Goal: Transaction & Acquisition: Purchase product/service

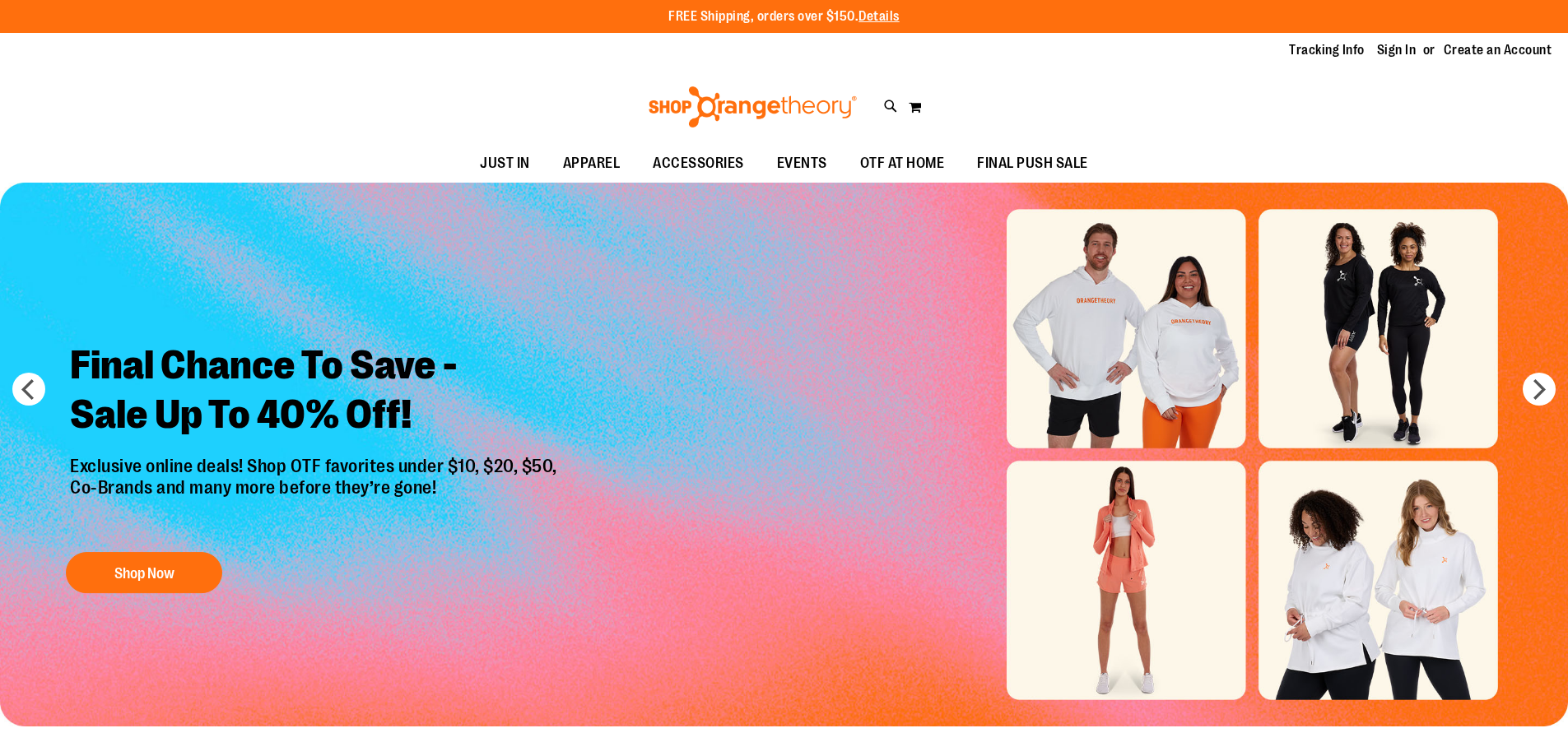
click at [1401, 53] on link "Sign In" at bounding box center [1396, 50] width 39 height 18
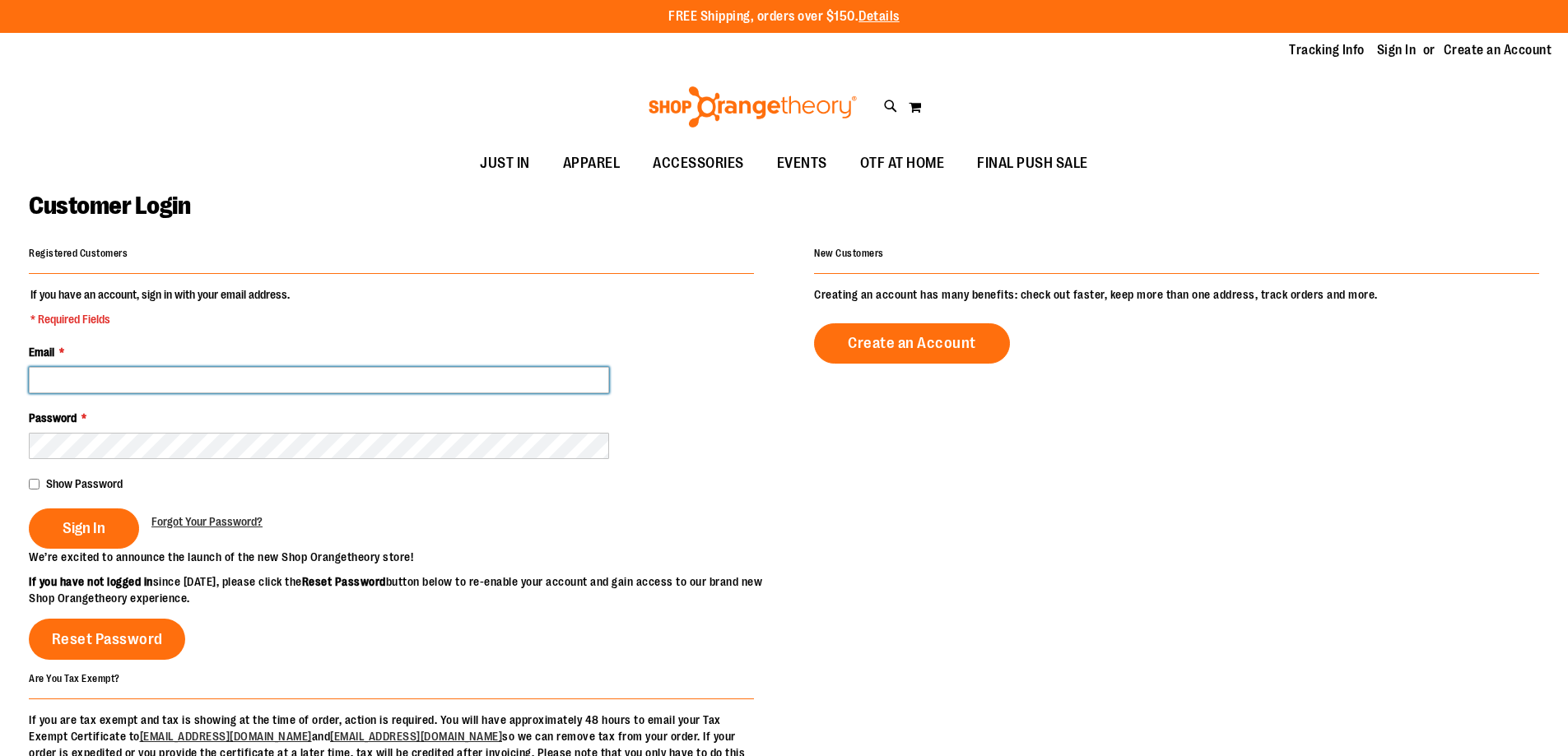
click at [220, 380] on input "Email *" at bounding box center [319, 380] width 580 height 27
click at [205, 376] on input "Email *" at bounding box center [319, 380] width 580 height 27
paste input "**********"
type input "**********"
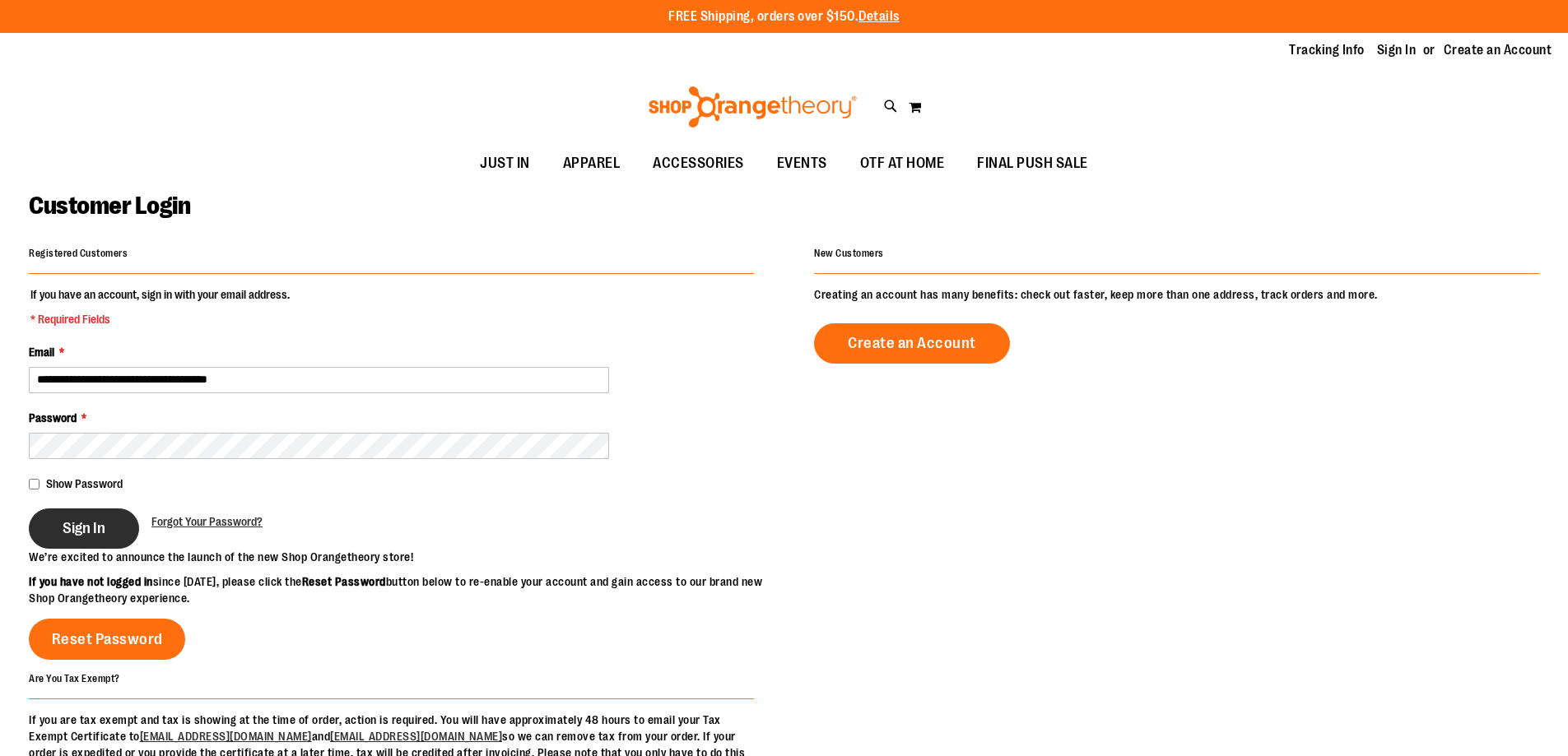
click at [83, 526] on span "Sign In" at bounding box center [83, 528] width 42 height 18
click at [83, 520] on div "Sign In" at bounding box center [90, 528] width 122 height 40
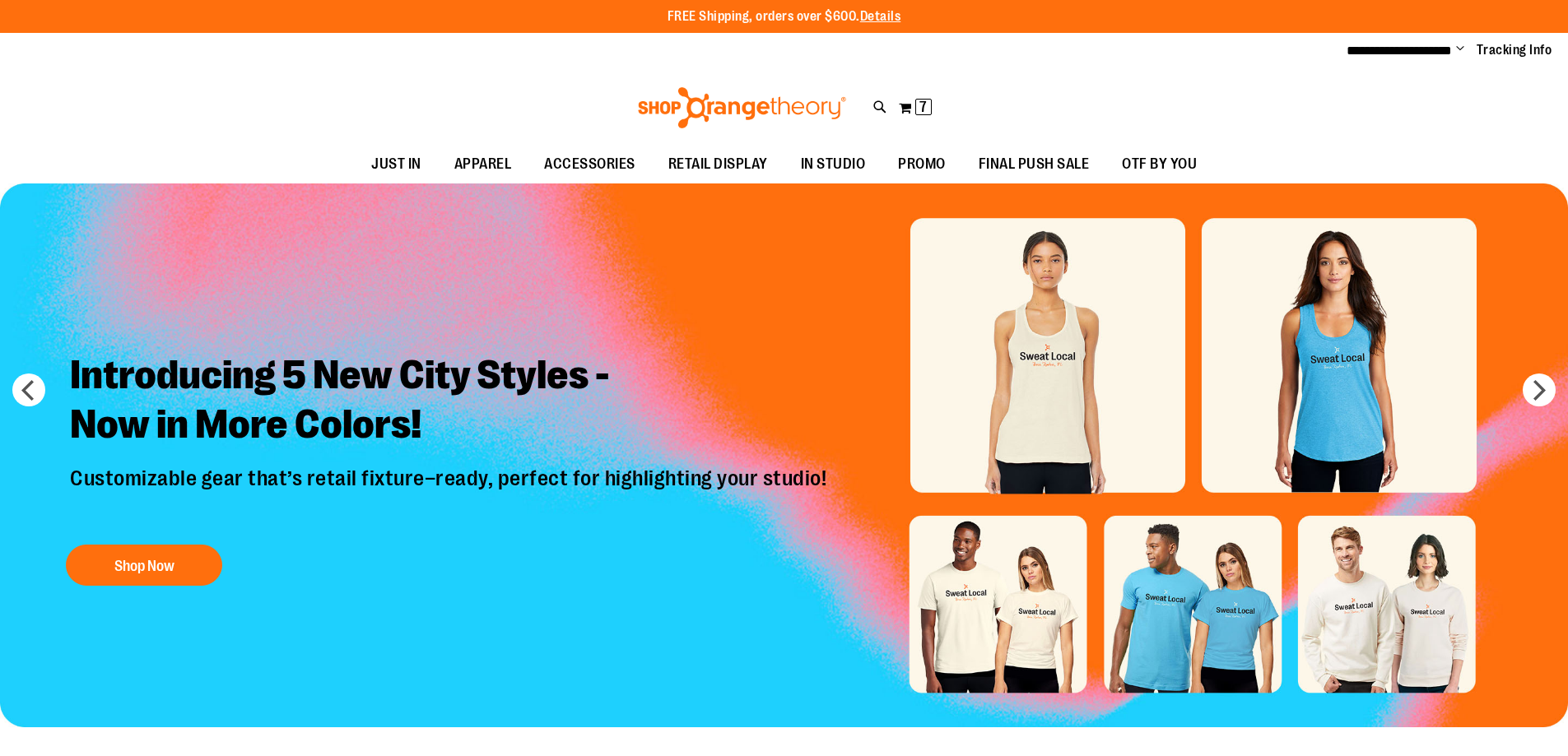
drag, startPoint x: 131, startPoint y: 566, endPoint x: 517, endPoint y: 456, distance: 401.4
click at [517, 456] on h2 "Introducing 5 New City Styles - Now in More Colors!" at bounding box center [450, 401] width 785 height 127
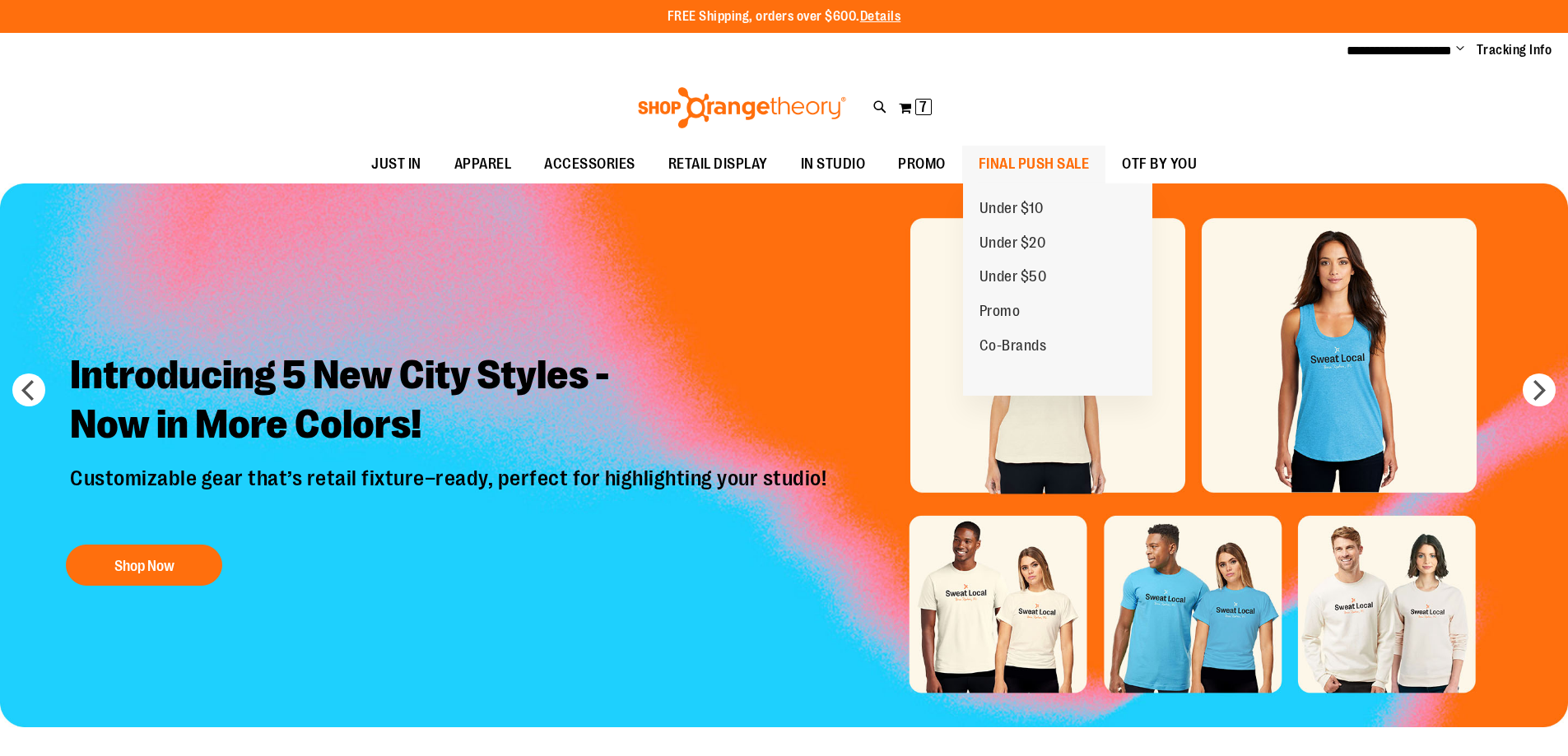
click at [988, 166] on span "FINAL PUSH SALE" at bounding box center [1034, 164] width 111 height 37
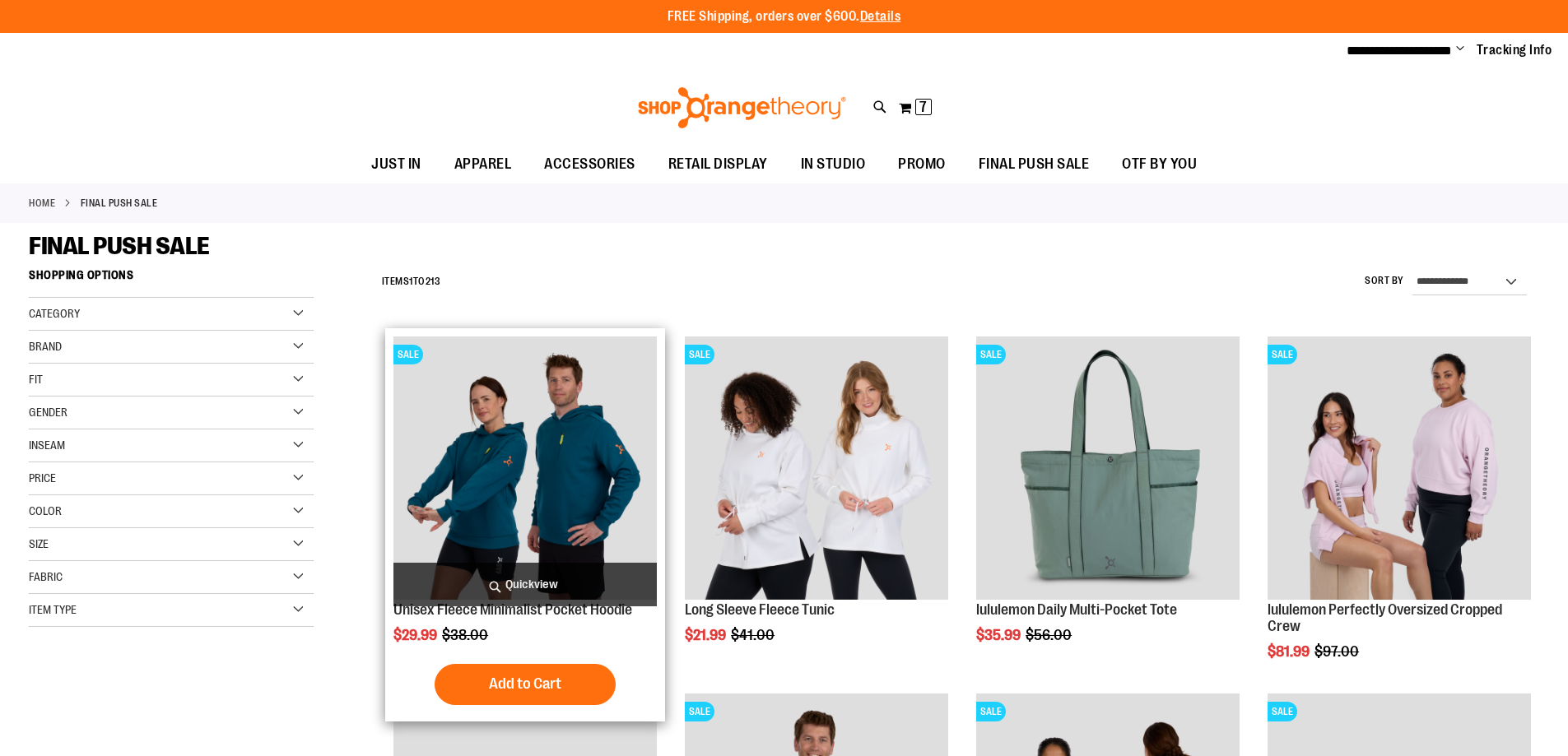
click at [587, 425] on img "product" at bounding box center [525, 468] width 264 height 264
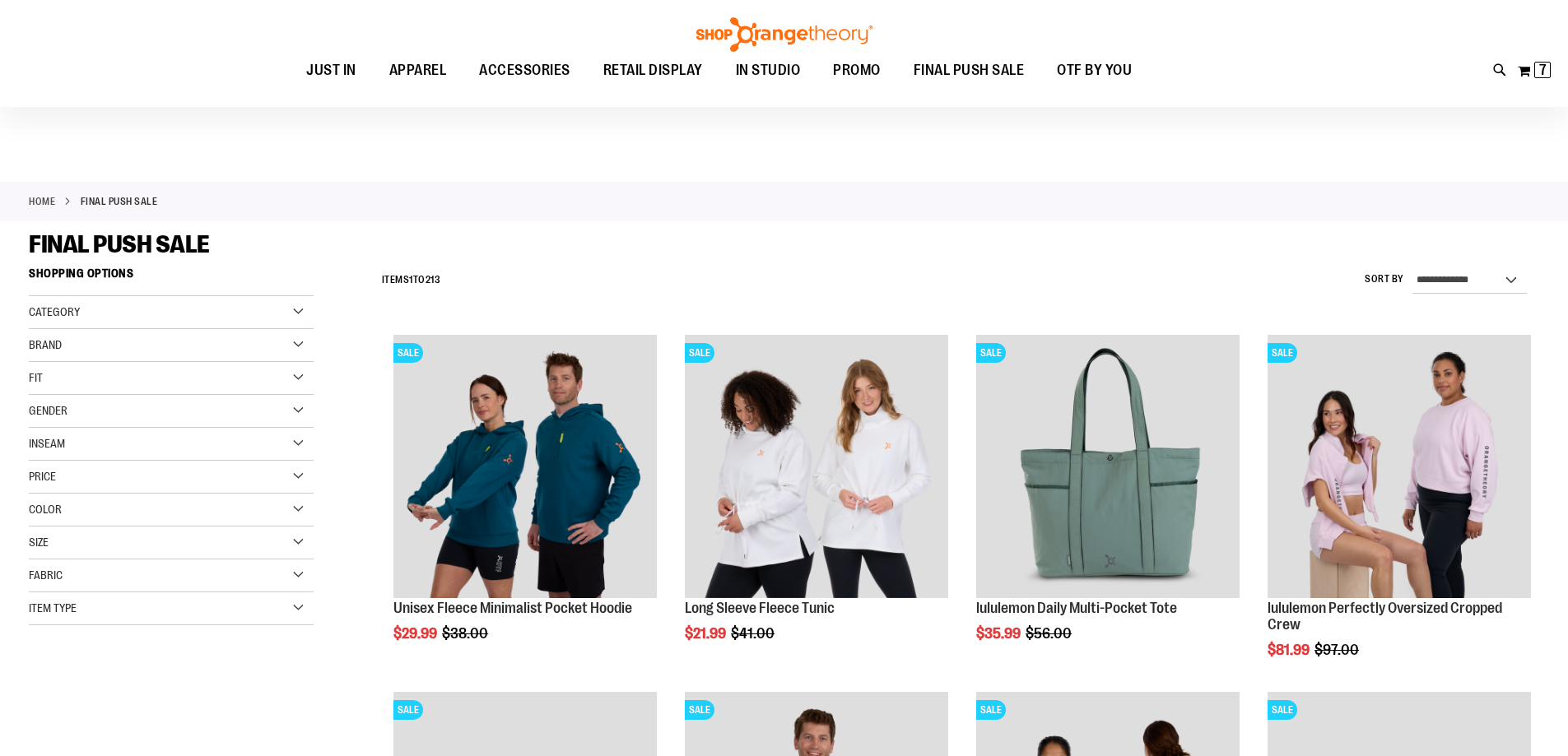
scroll to position [411, 0]
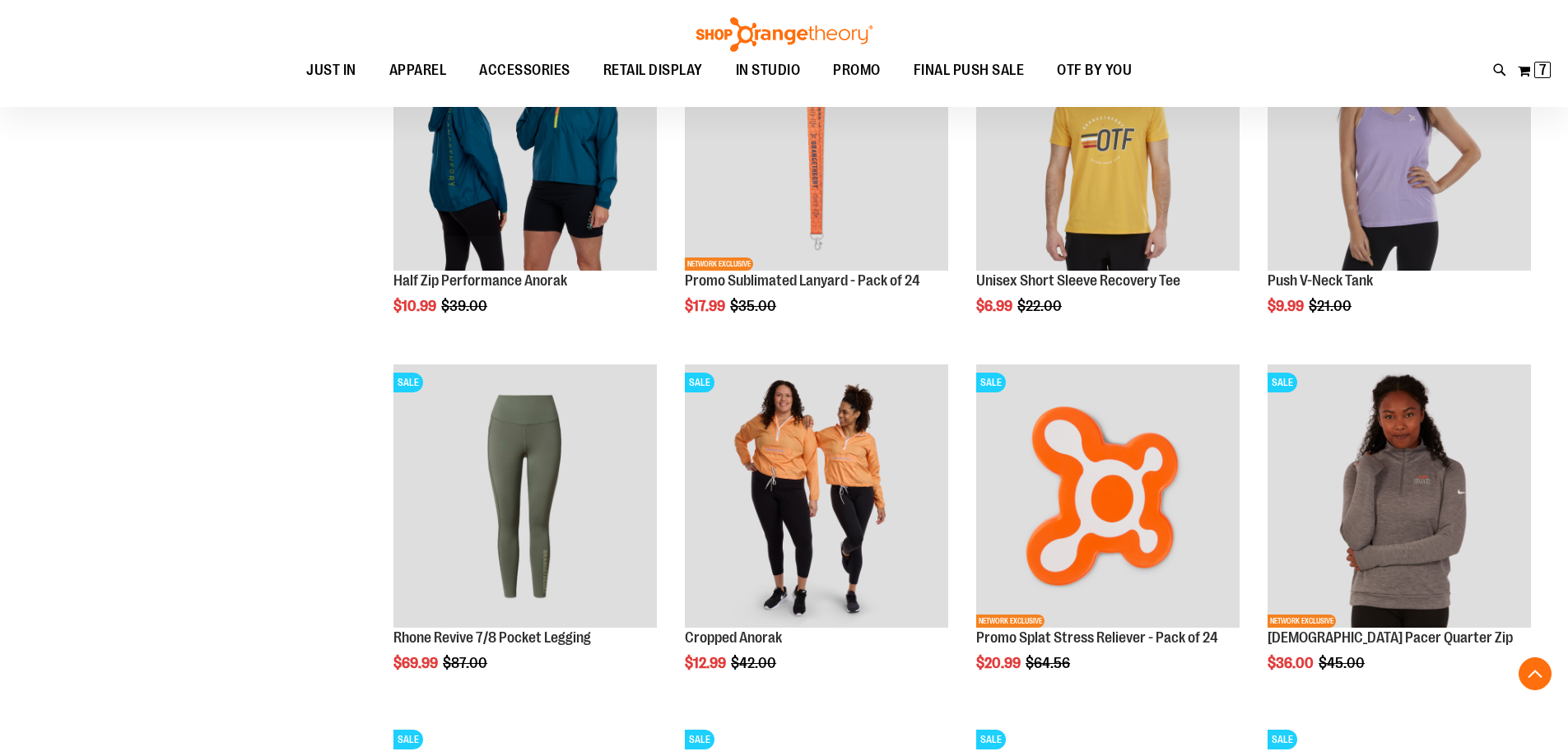
scroll to position [1810, 0]
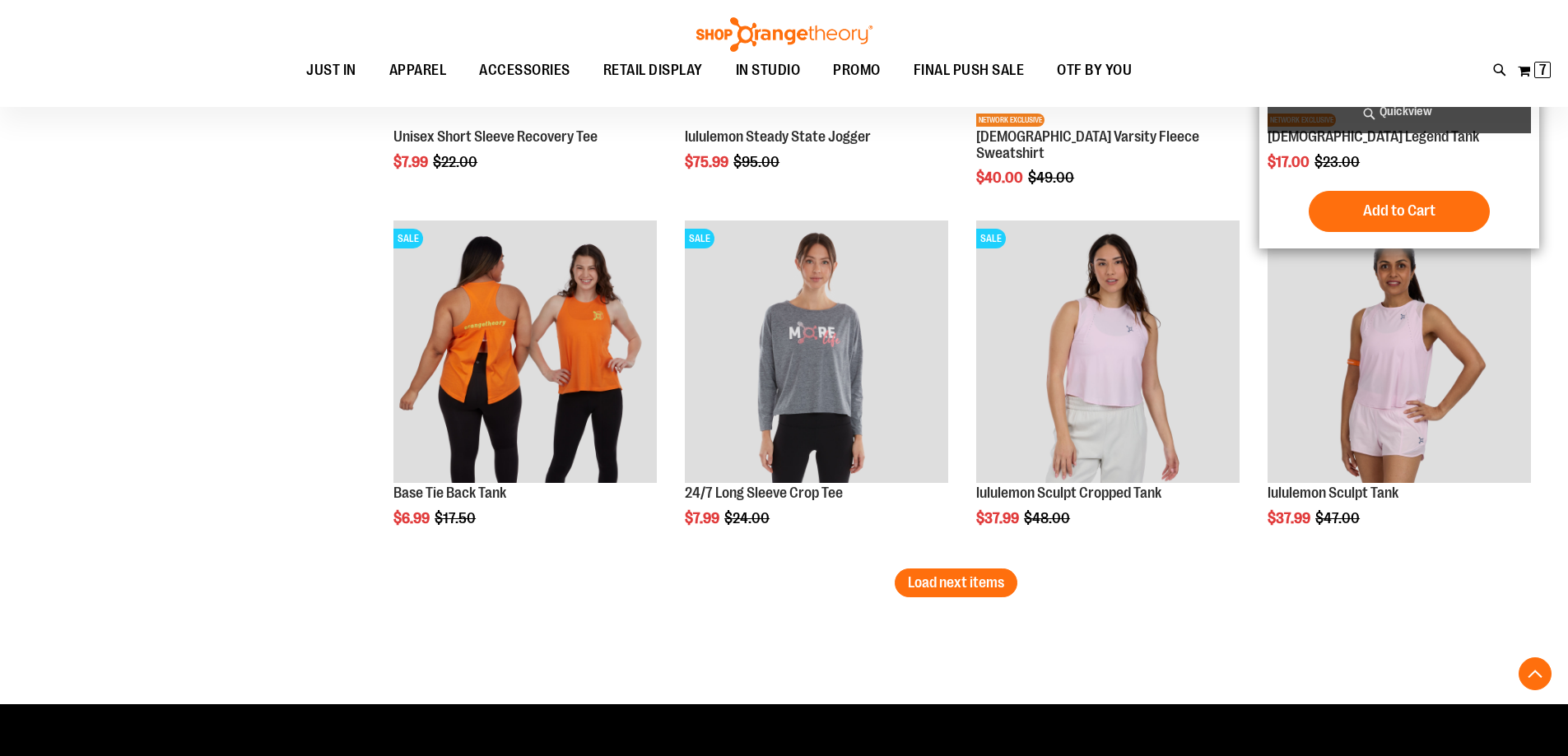
scroll to position [3209, 0]
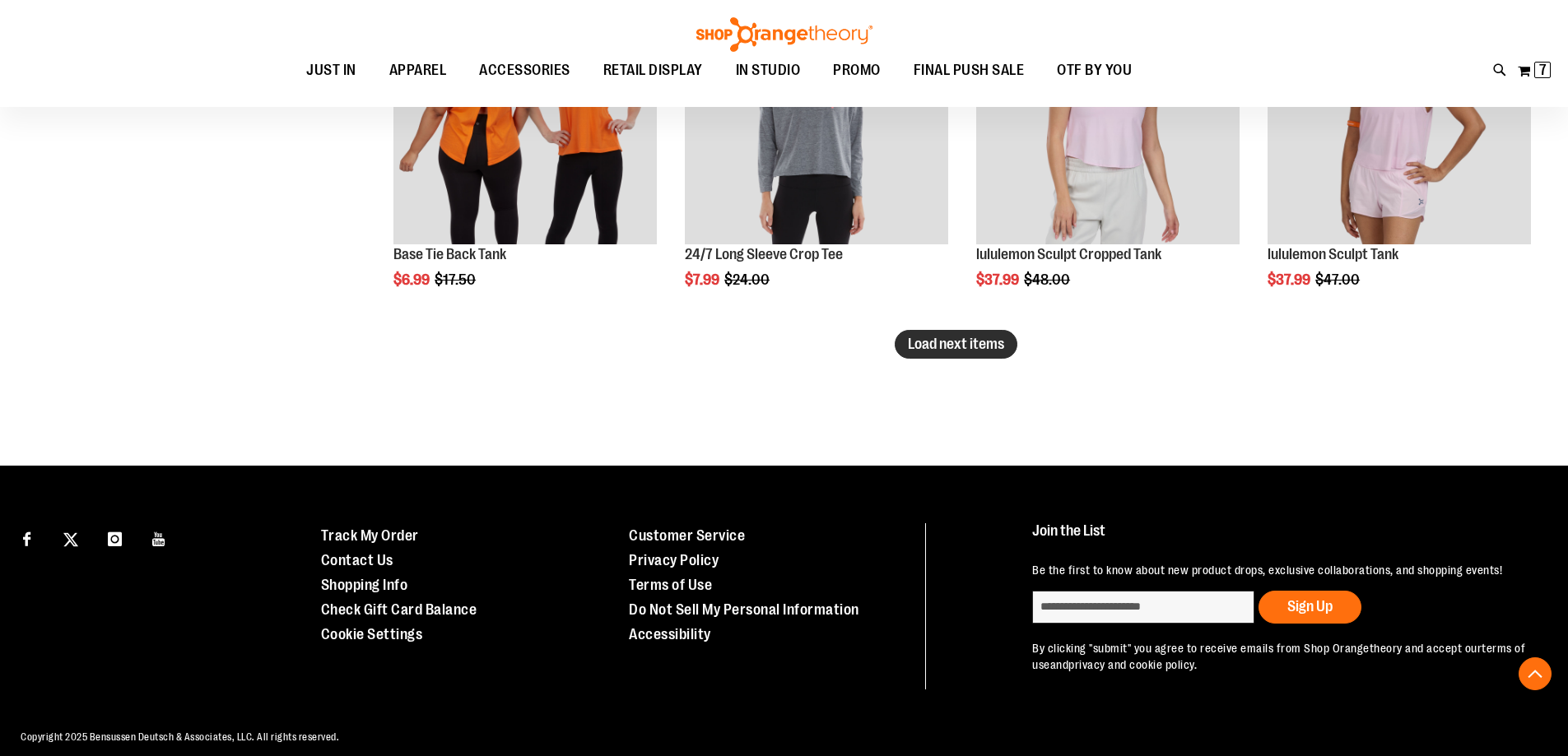
click at [934, 346] on span "Load next items" at bounding box center [956, 344] width 96 height 17
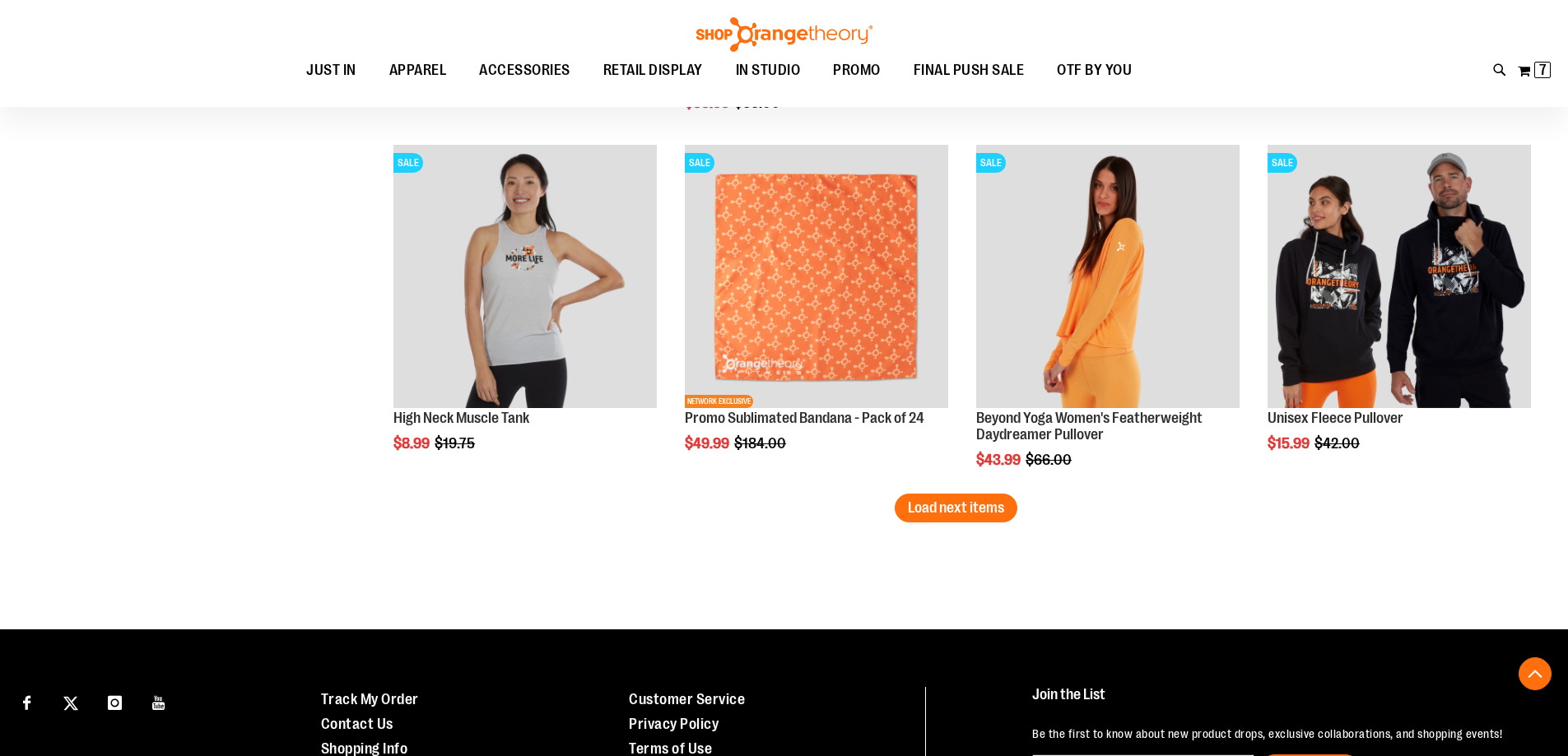
scroll to position [4312, 0]
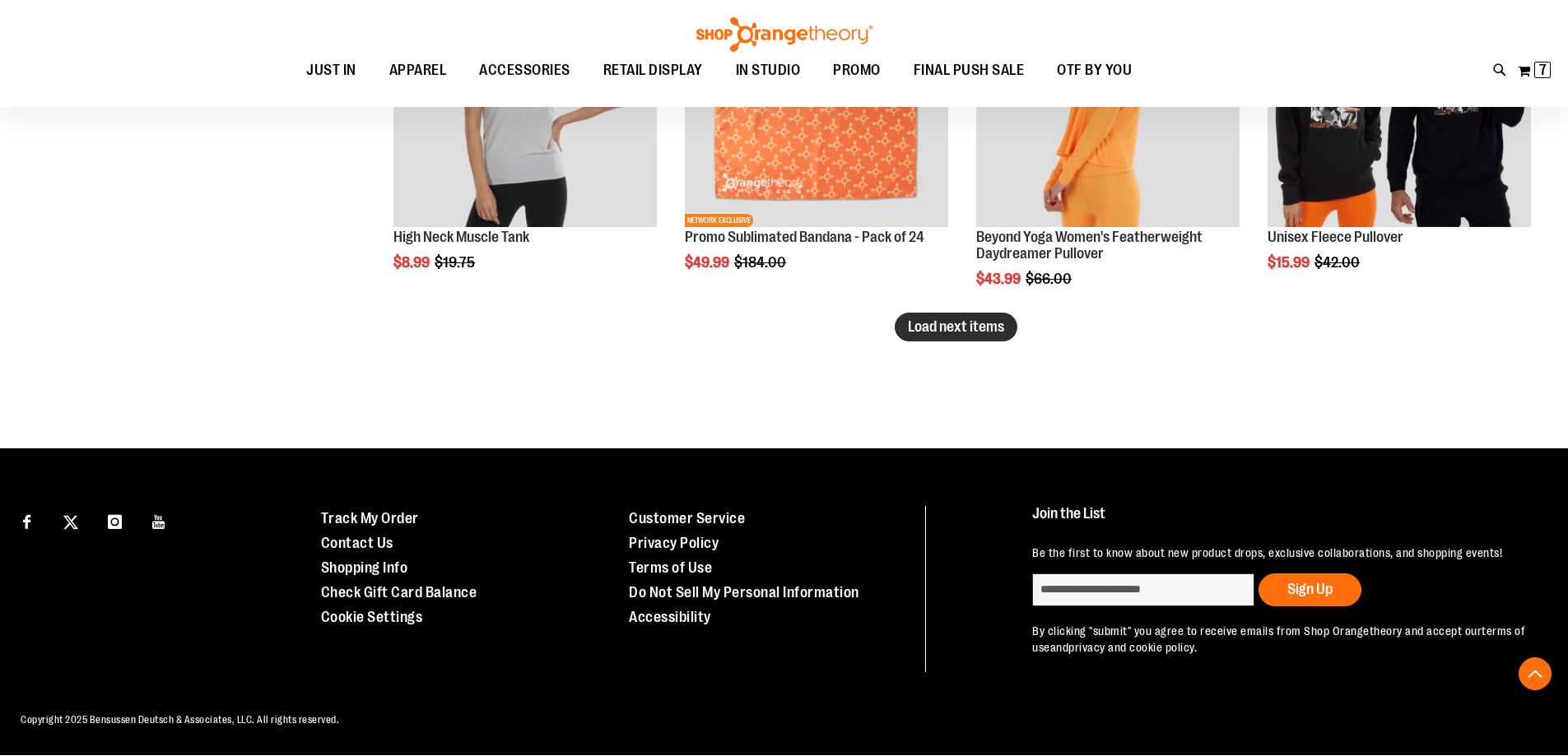
click at [945, 319] on span "Load next items" at bounding box center [956, 327] width 96 height 17
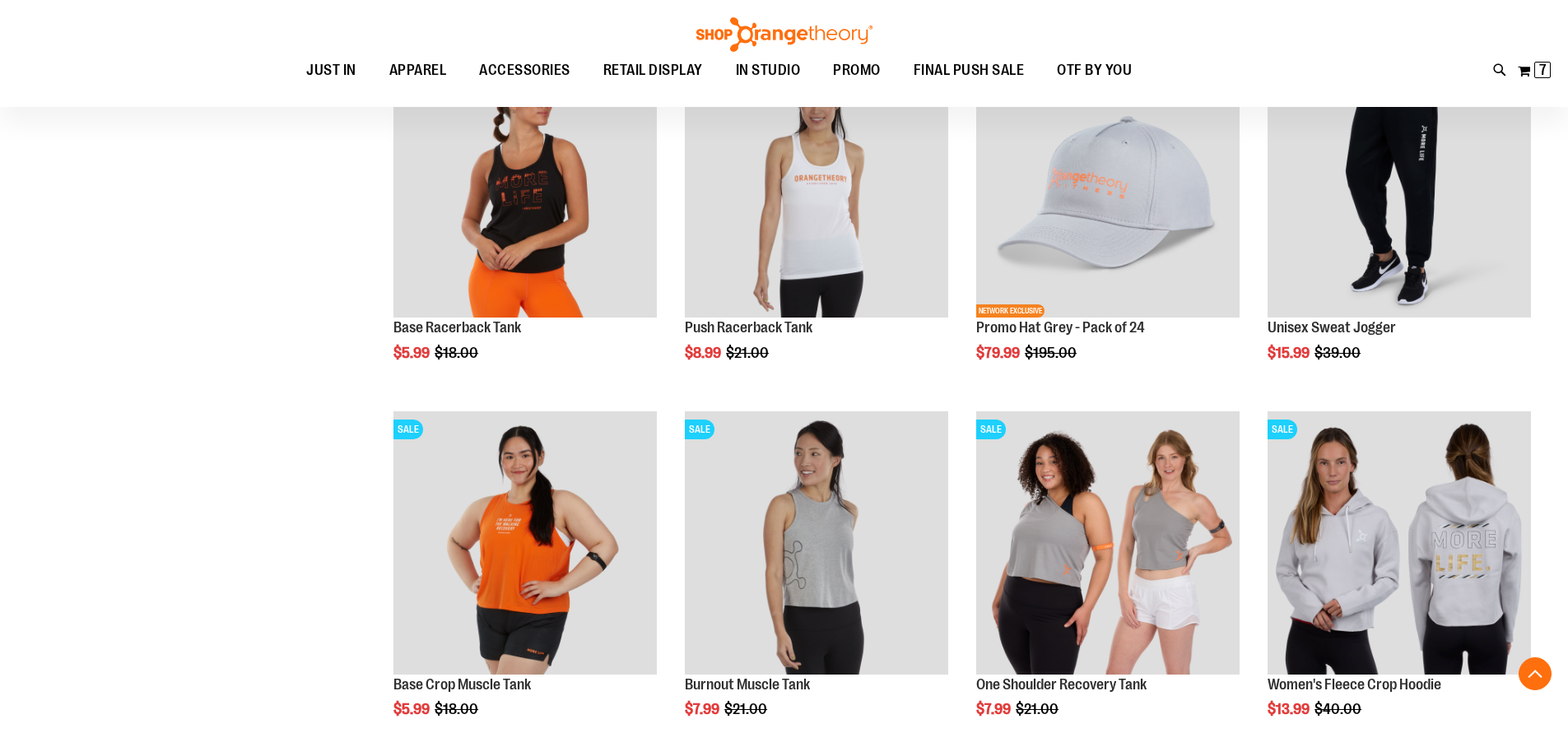
scroll to position [4642, 0]
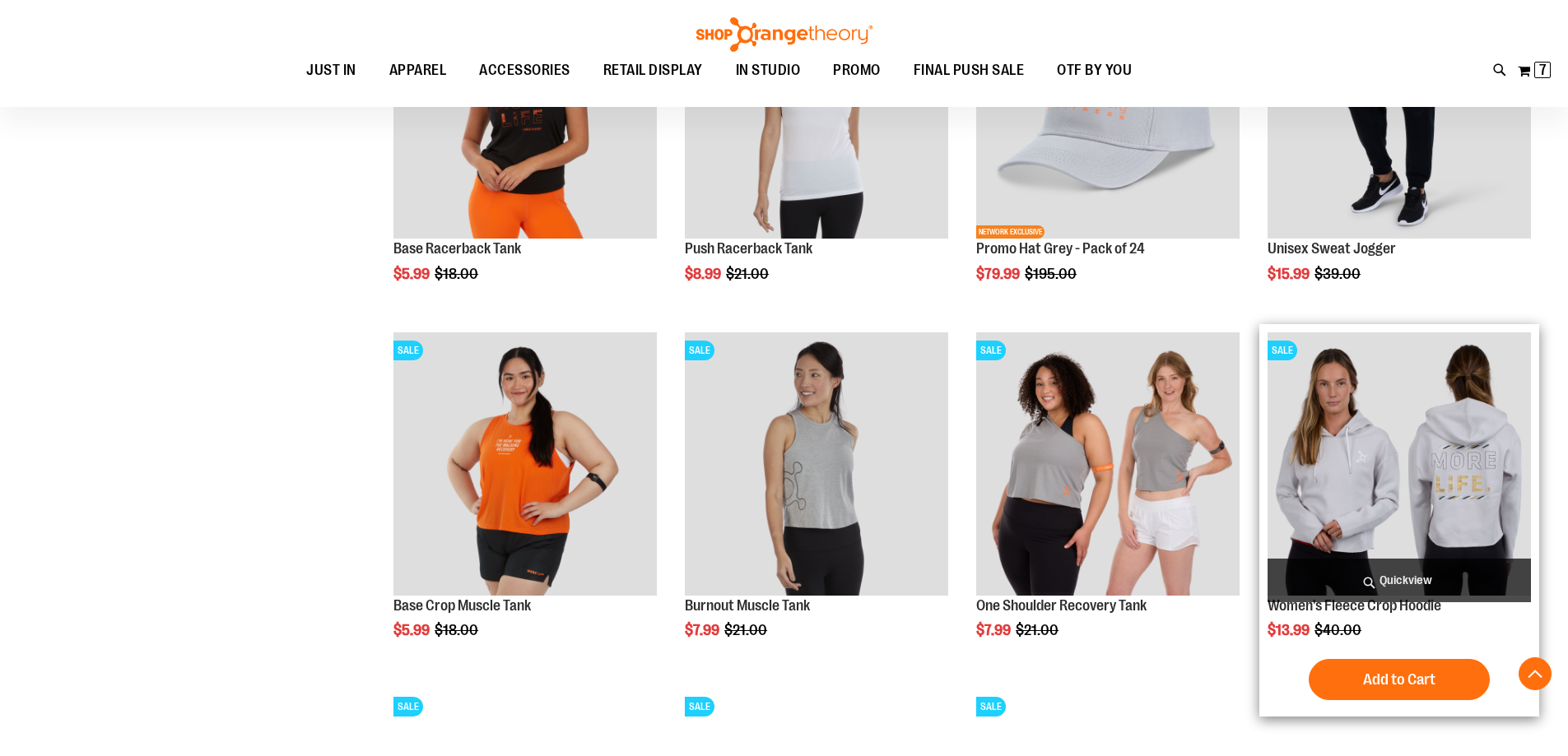
click at [1345, 472] on img "product" at bounding box center [1399, 464] width 264 height 264
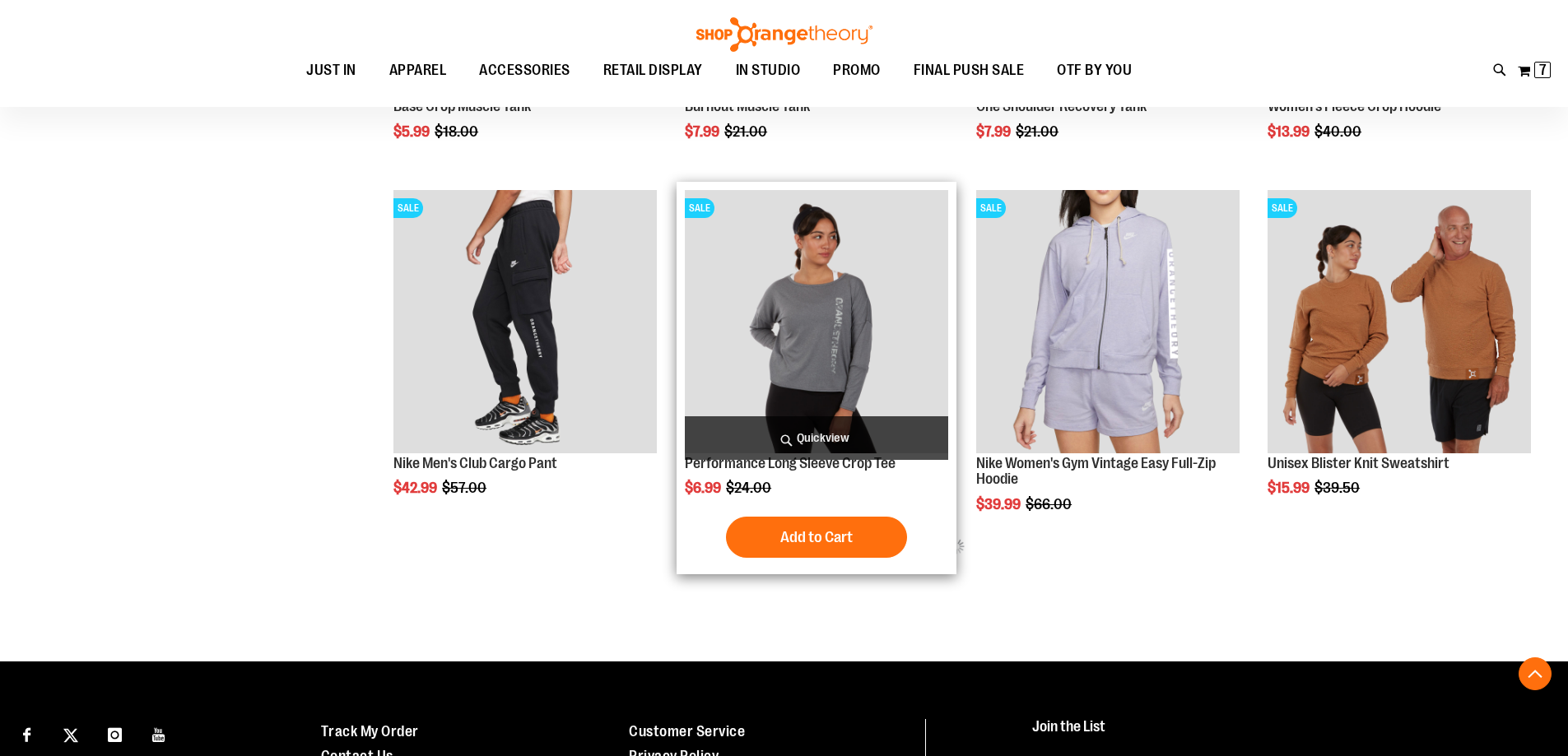
scroll to position [620, 0]
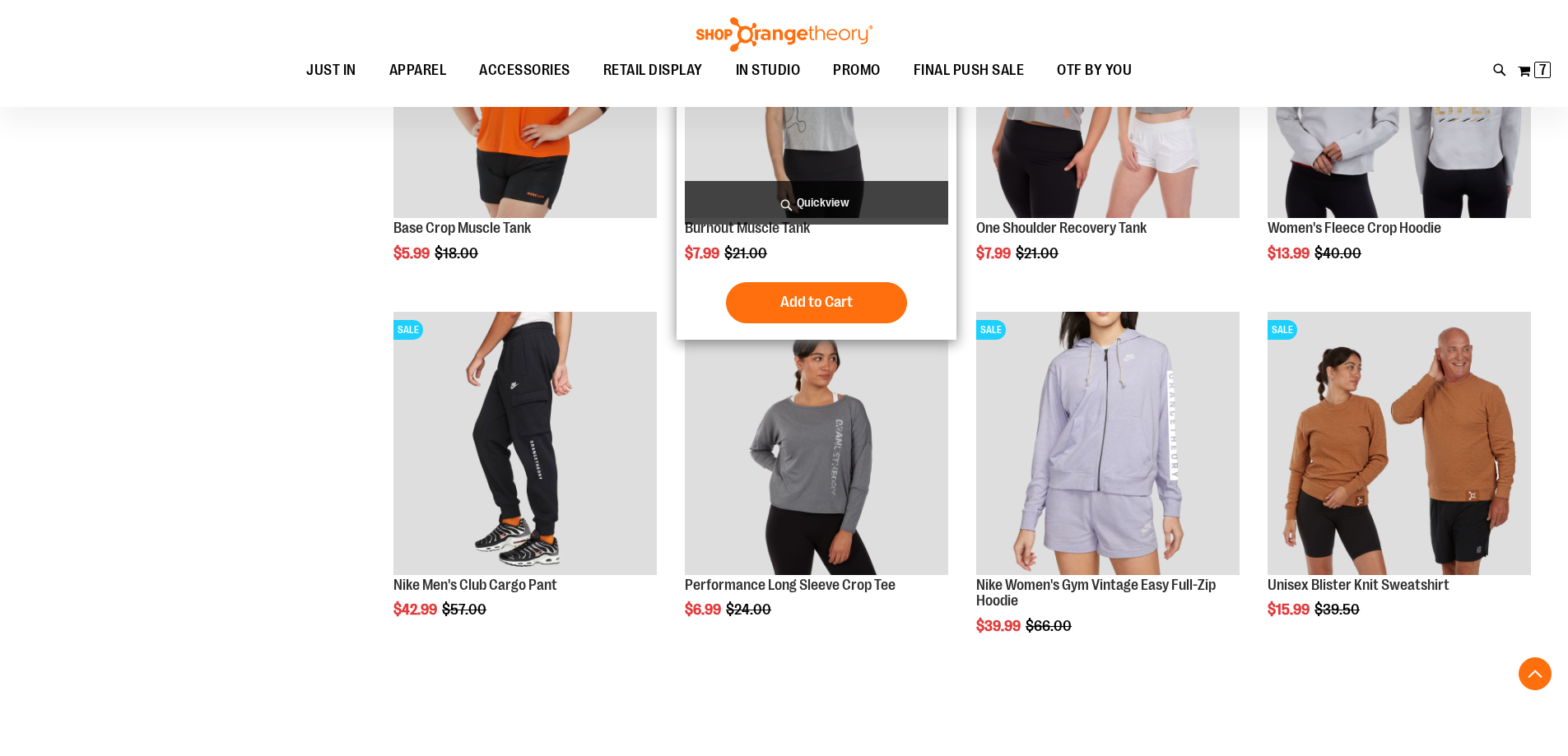
scroll to position [784, 0]
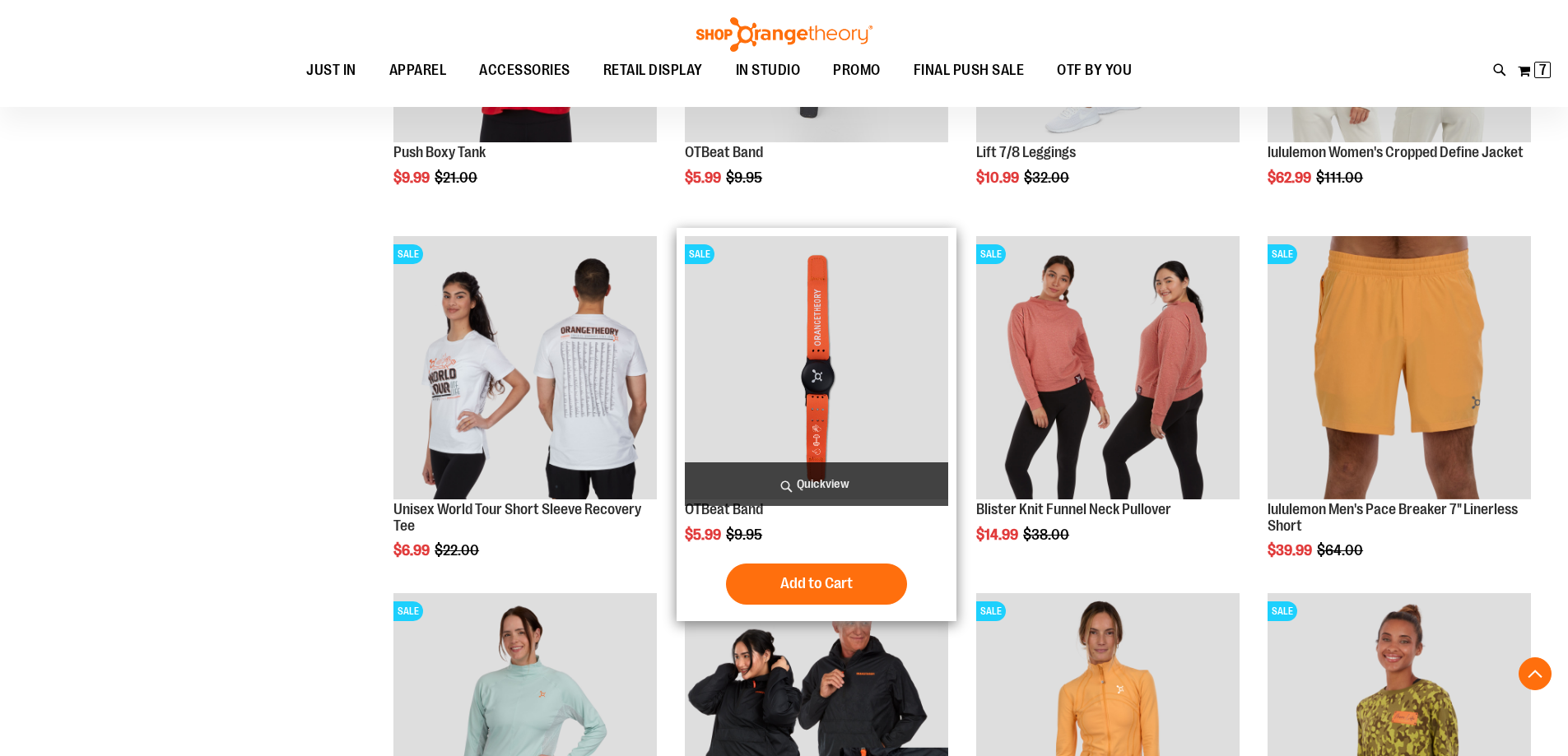
scroll to position [1607, 0]
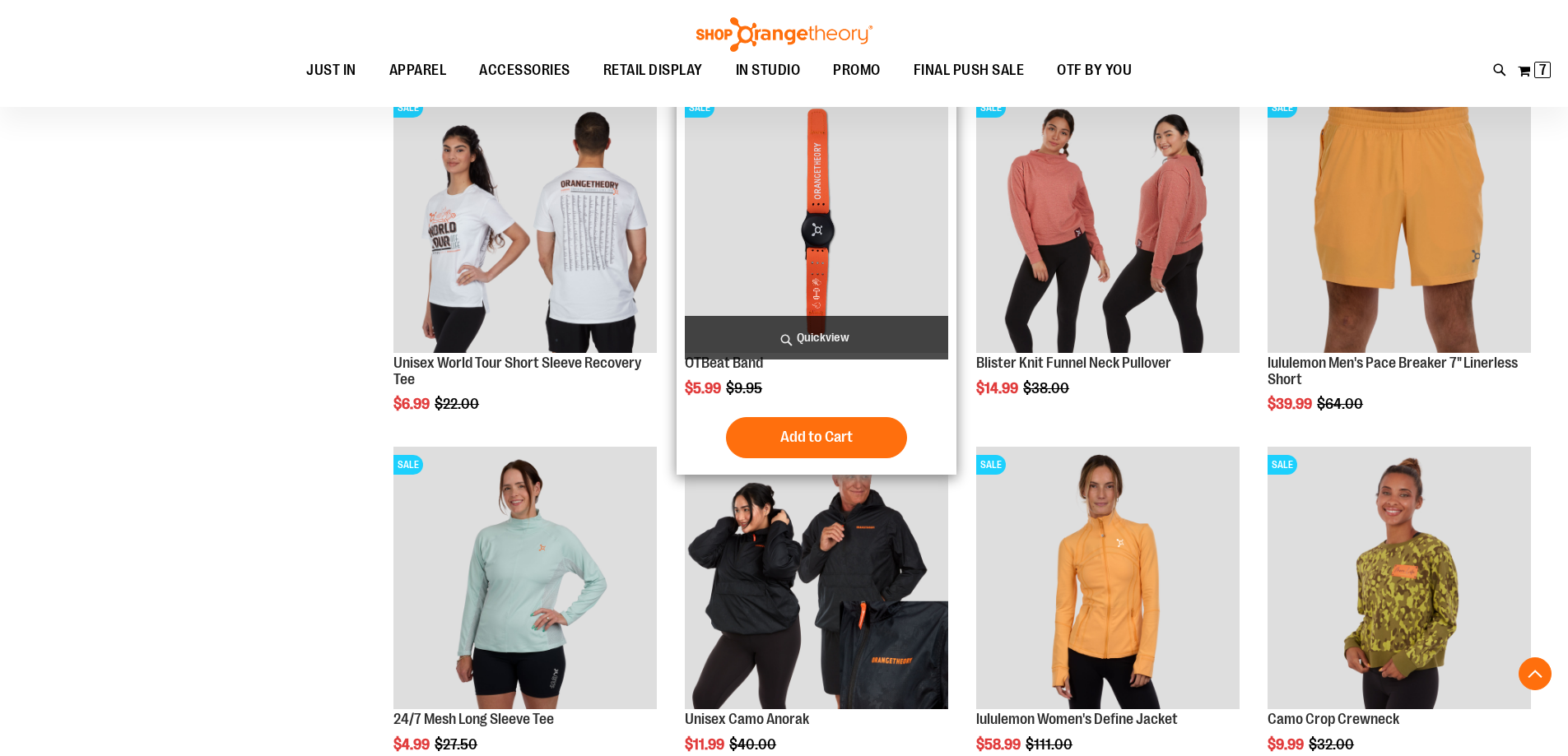
scroll to position [2101, 0]
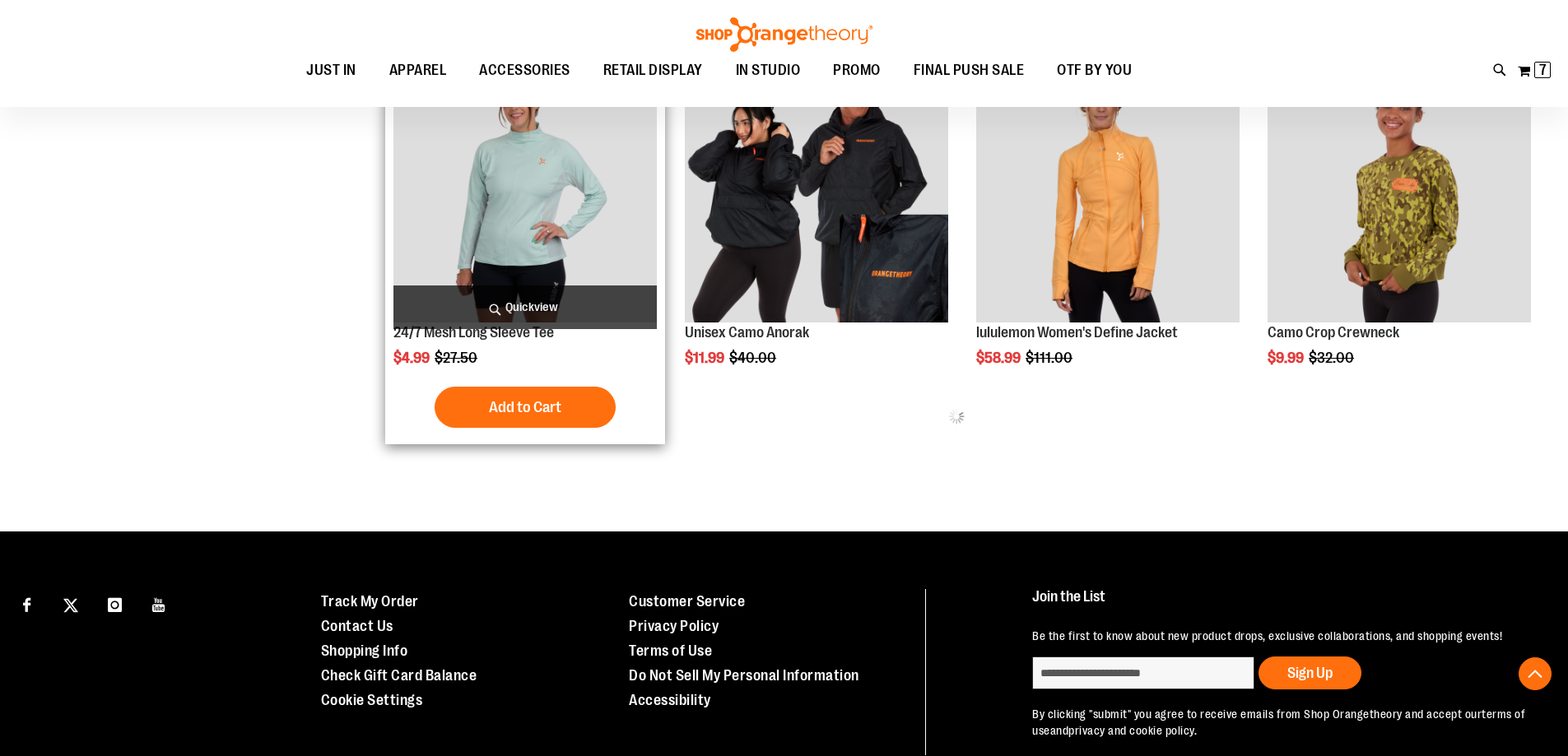
click at [601, 233] on img "product" at bounding box center [525, 191] width 264 height 264
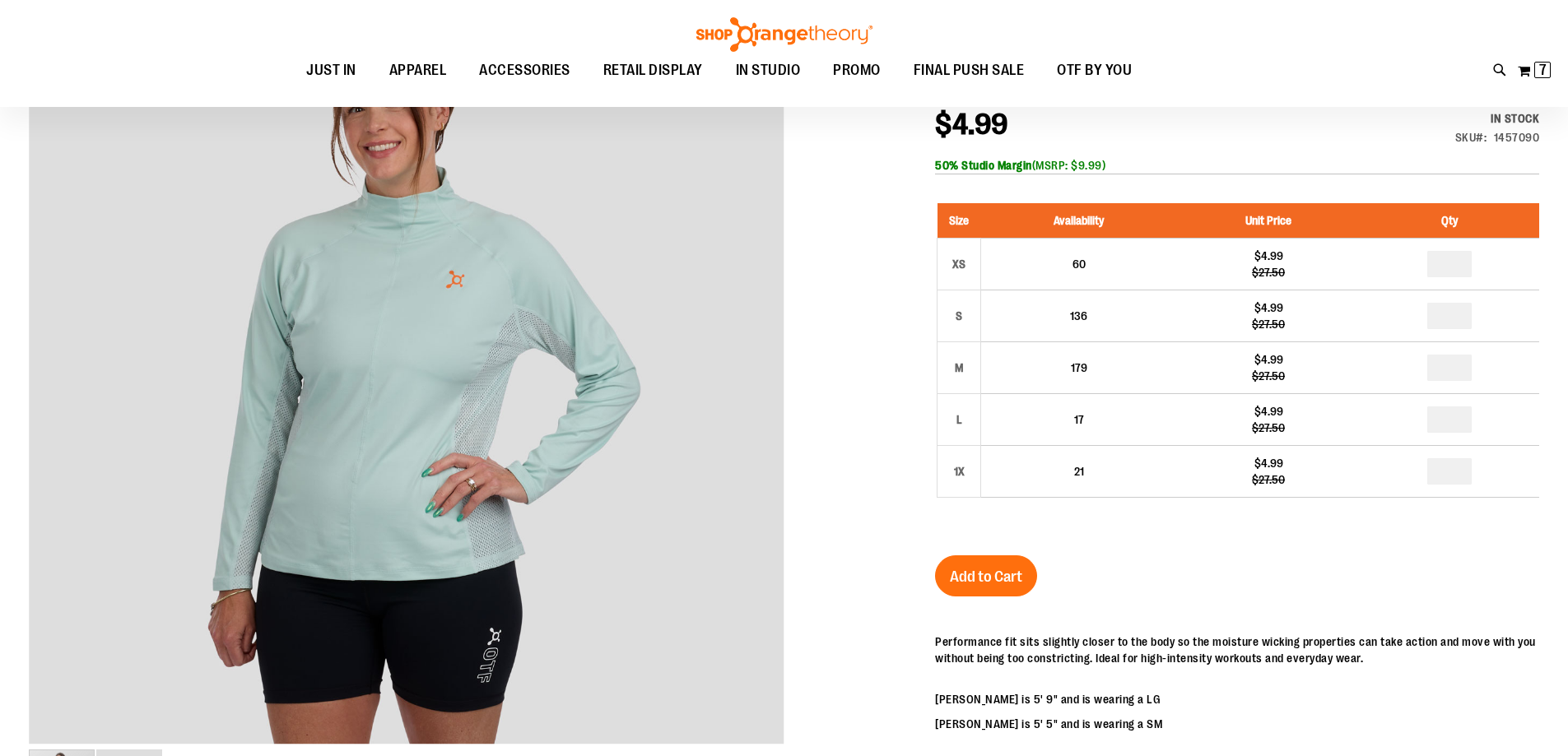
scroll to position [164, 0]
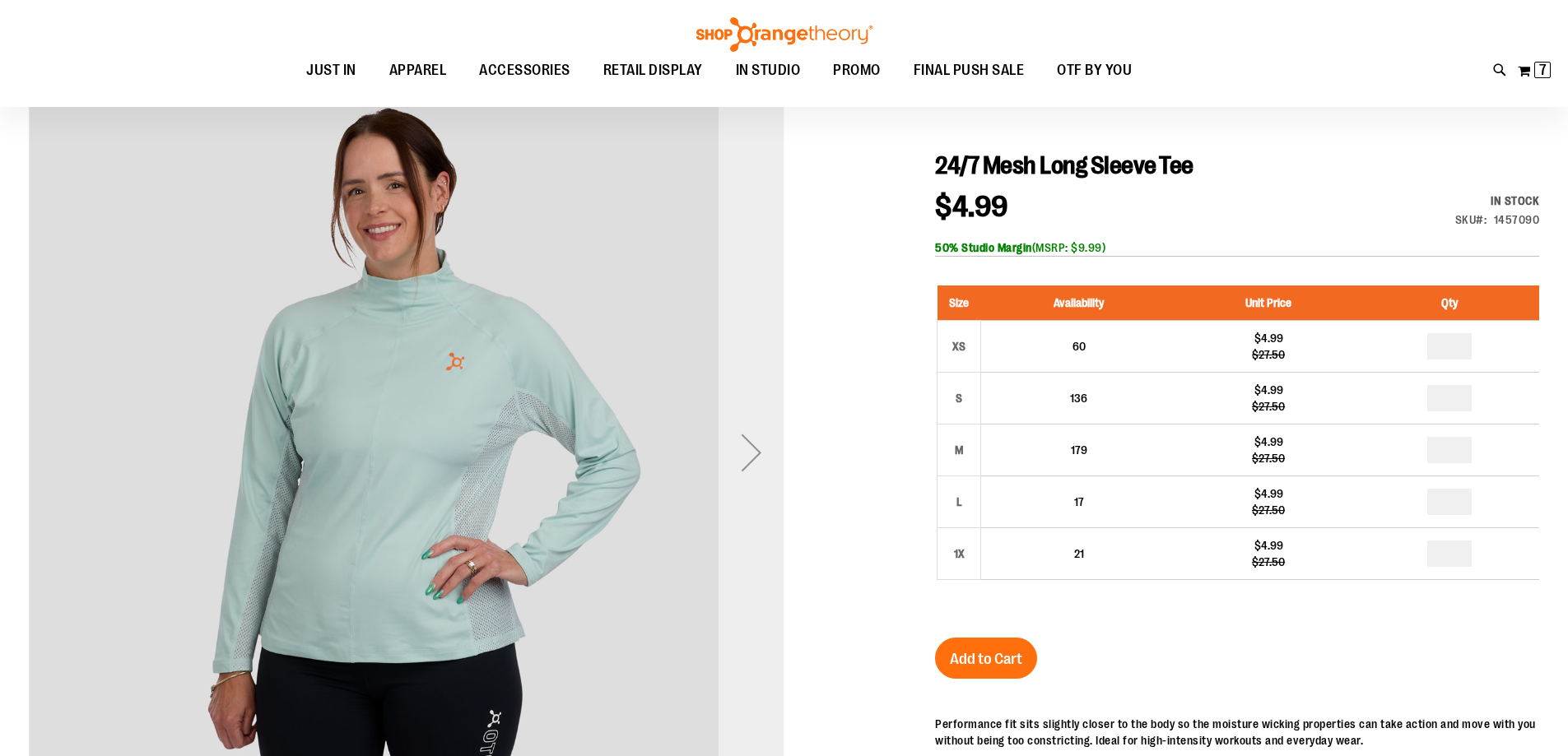
click at [761, 445] on div "Next" at bounding box center [751, 452] width 66 height 66
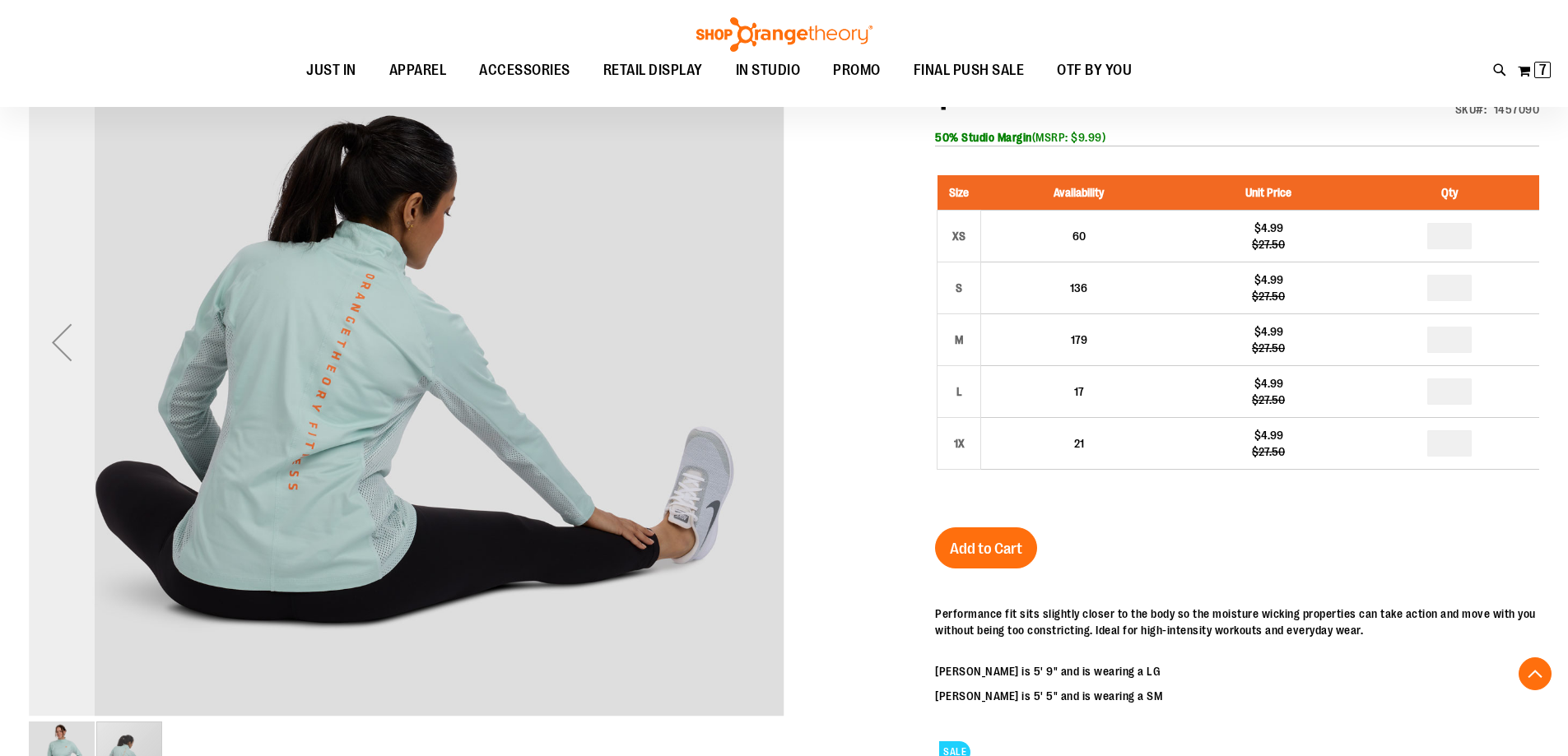
scroll to position [246, 0]
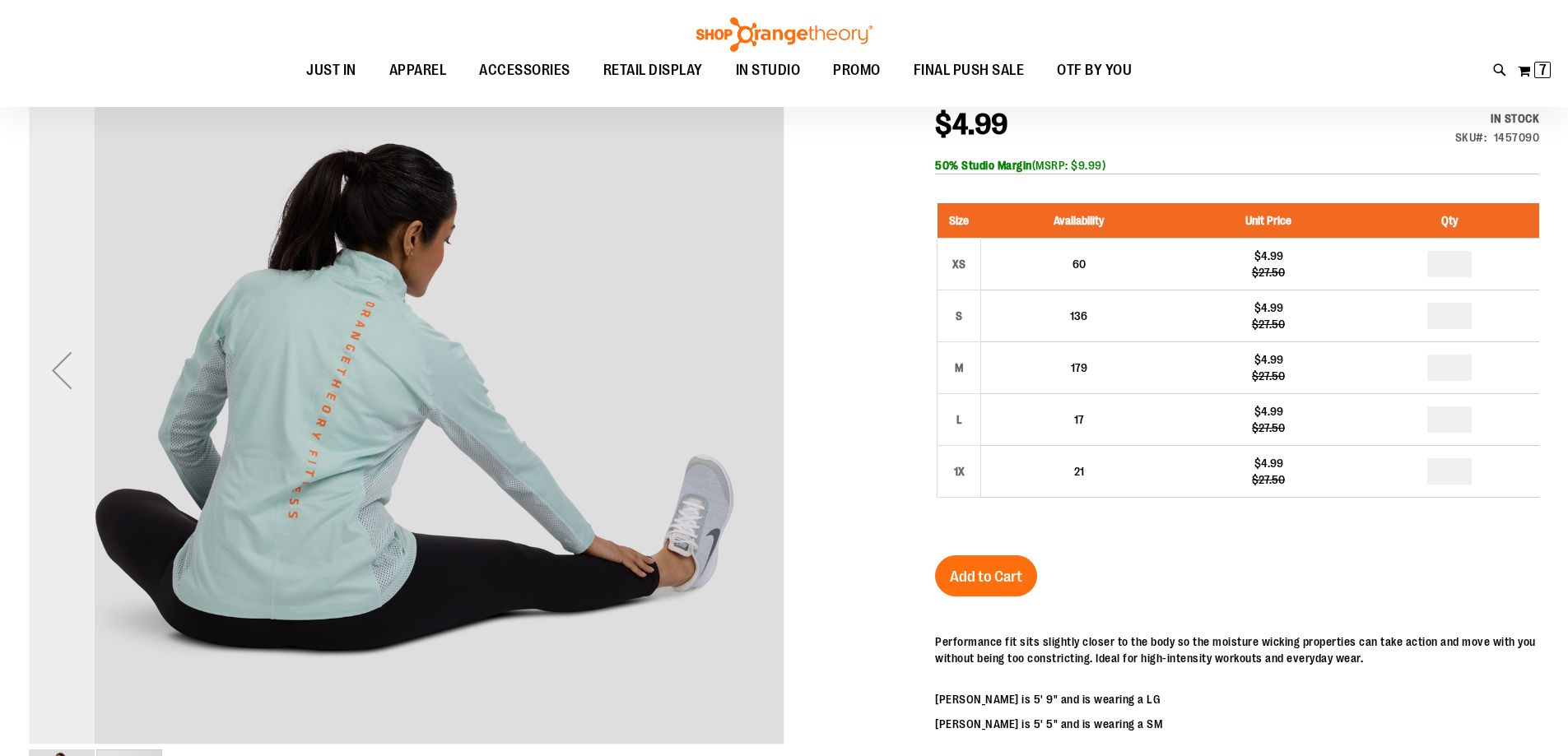
click at [54, 378] on div "Previous" at bounding box center [62, 370] width 66 height 66
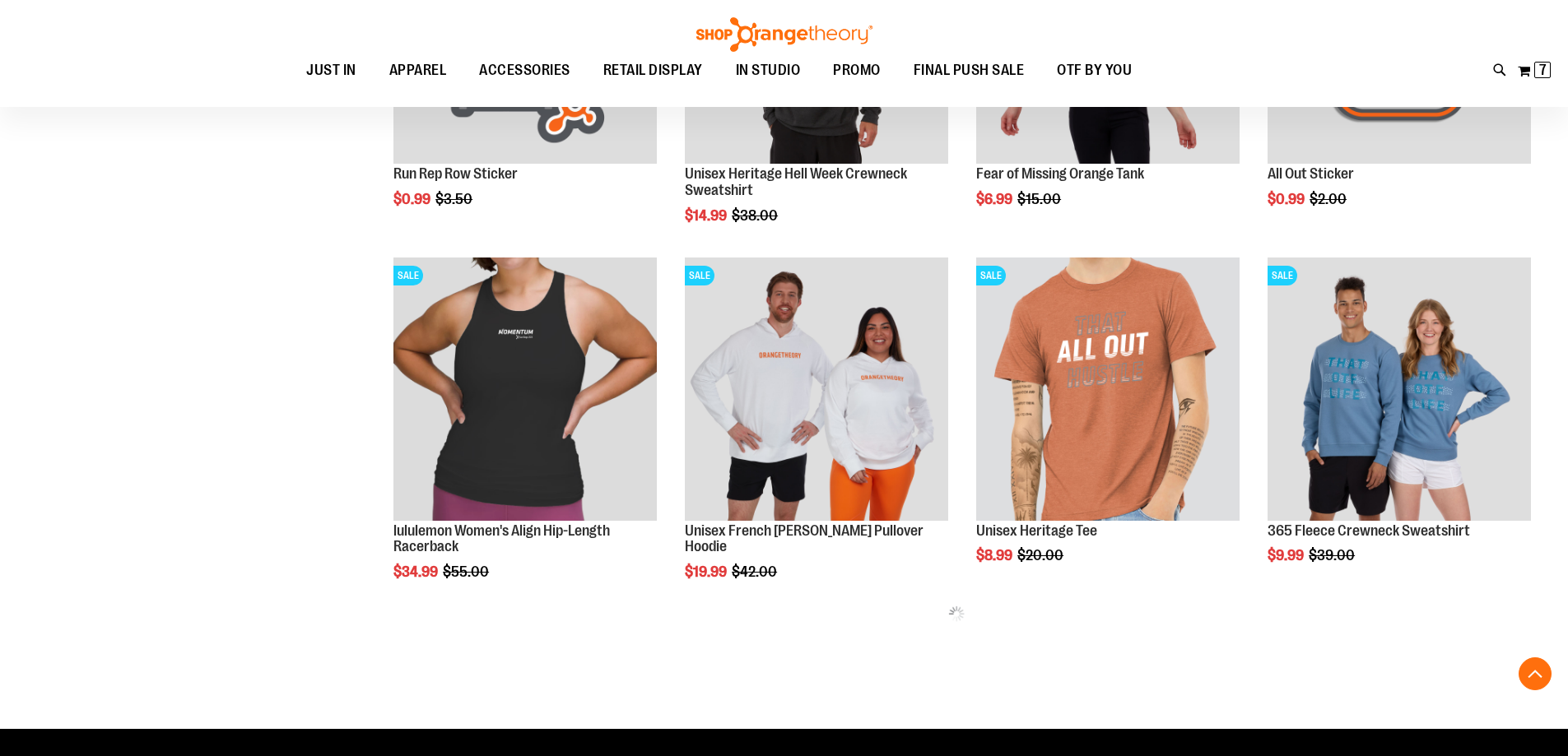
scroll to position [801, 0]
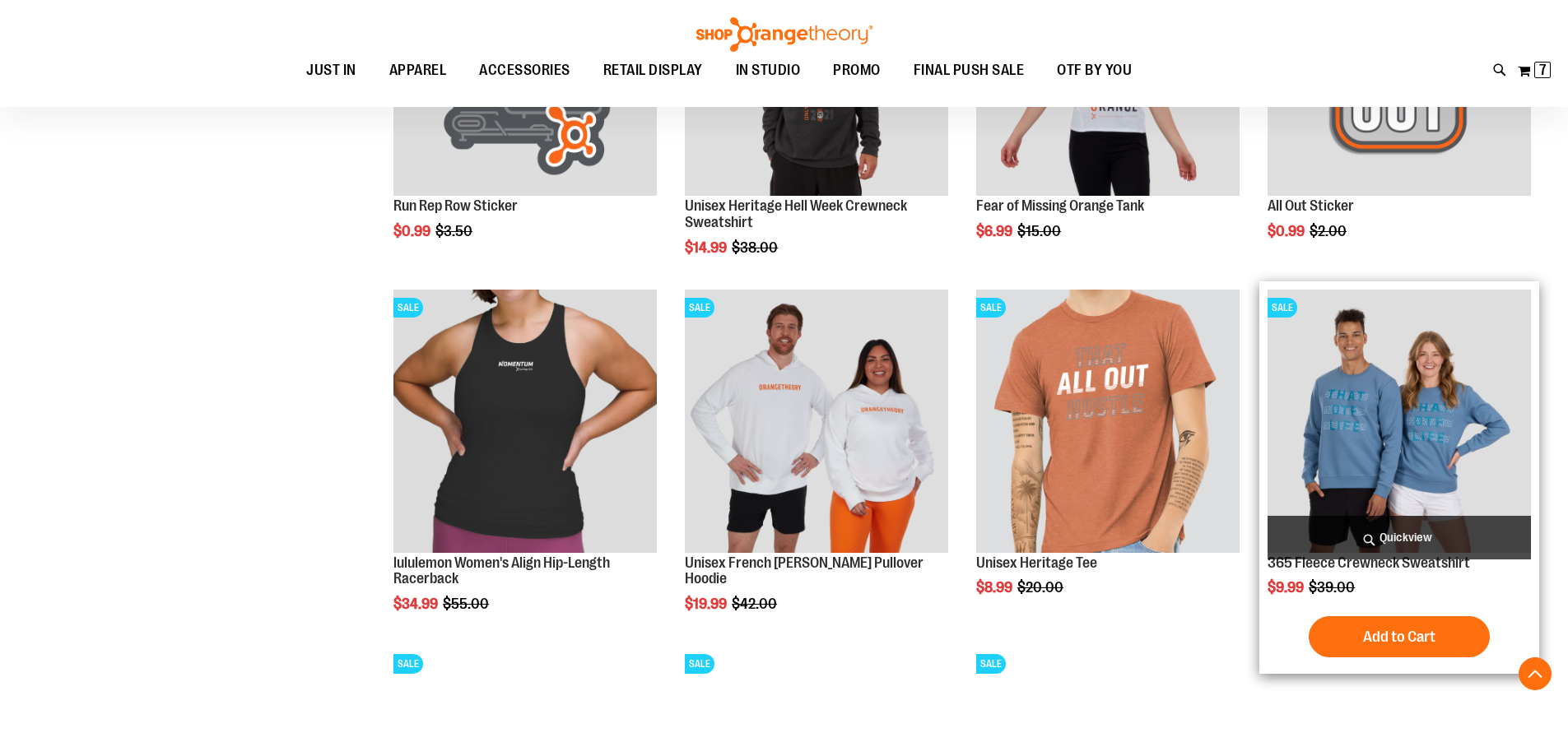
click at [1330, 410] on img "product" at bounding box center [1399, 421] width 264 height 264
click at [1355, 422] on img "product" at bounding box center [1399, 421] width 264 height 264
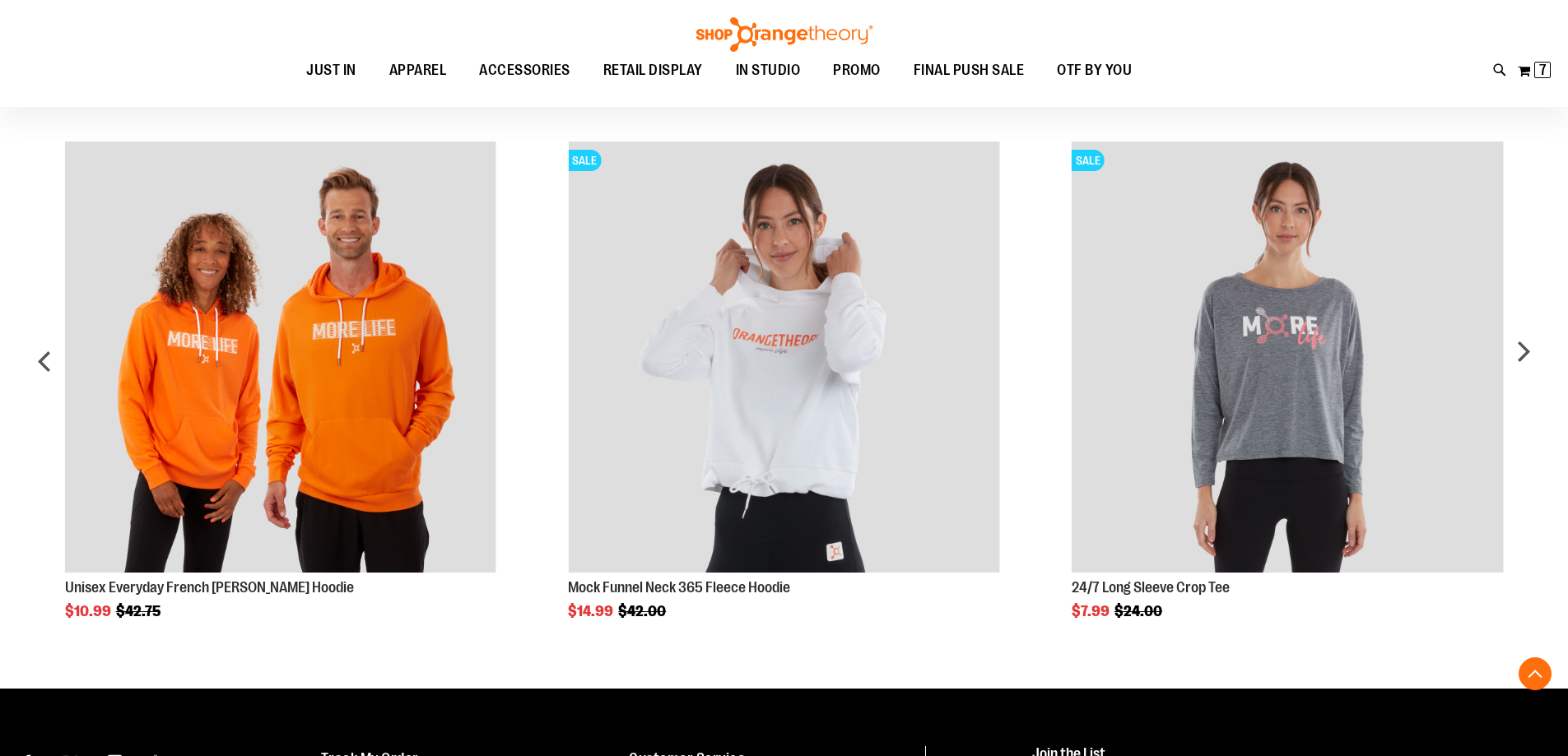
scroll to position [1316, 0]
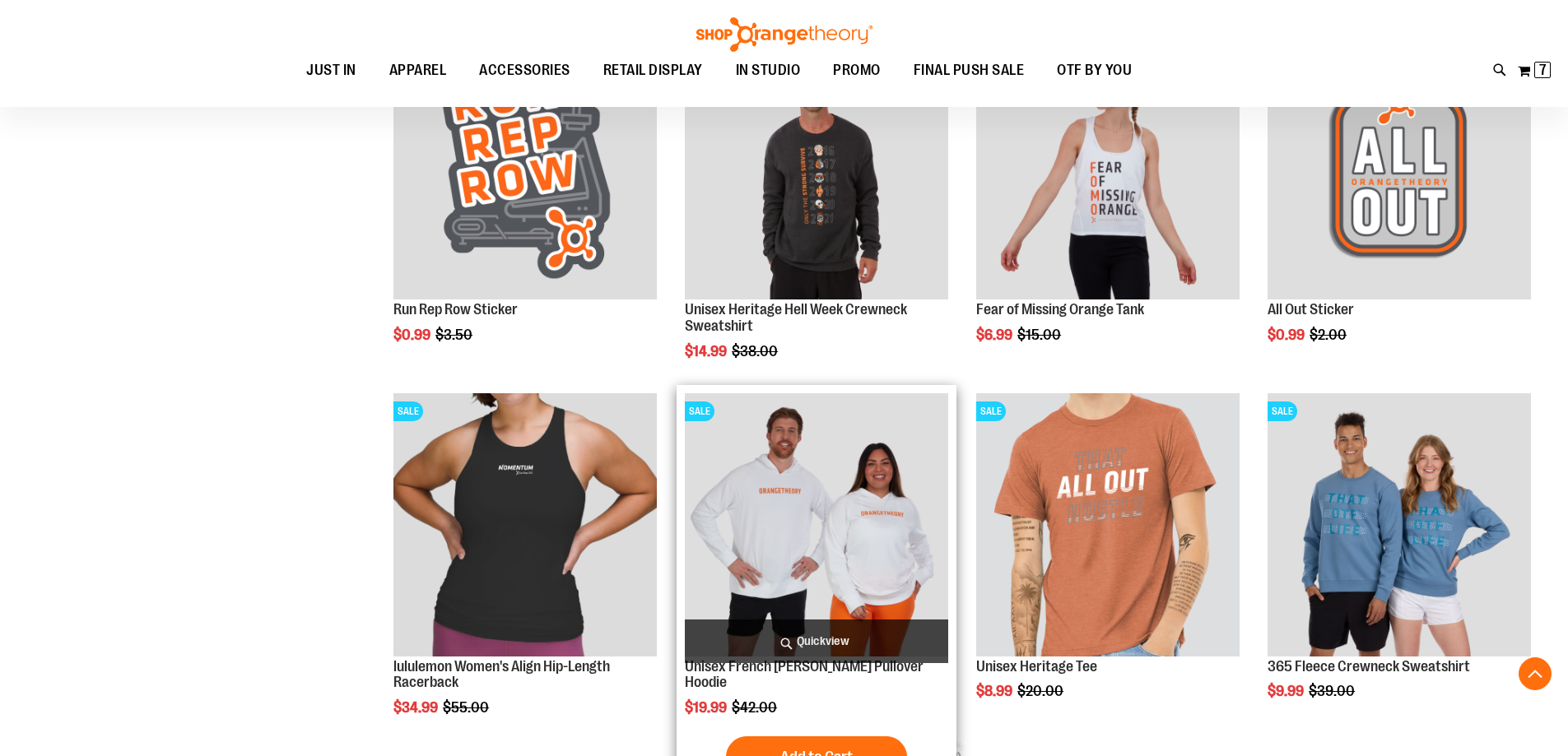
scroll to position [472, 0]
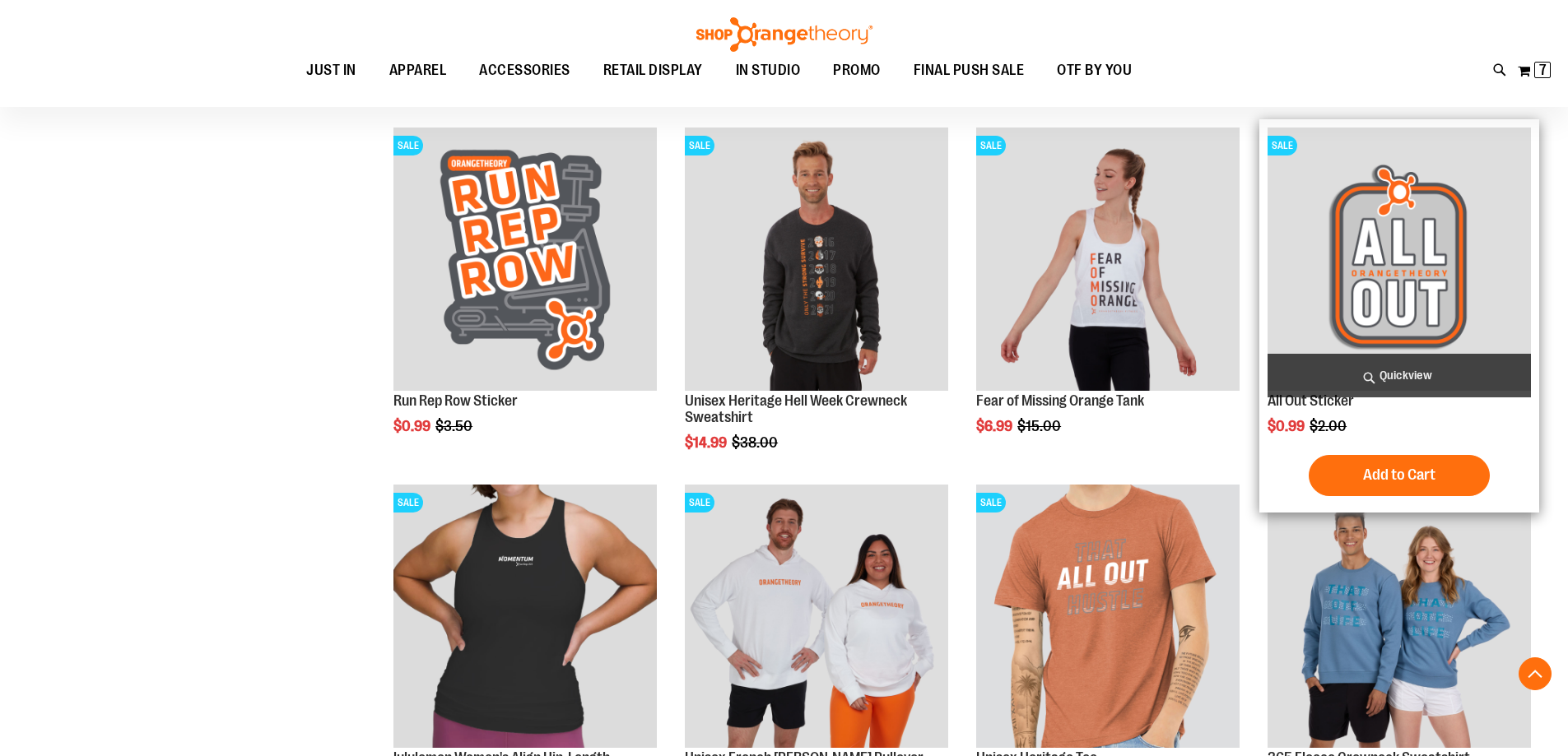
scroll to position [389, 0]
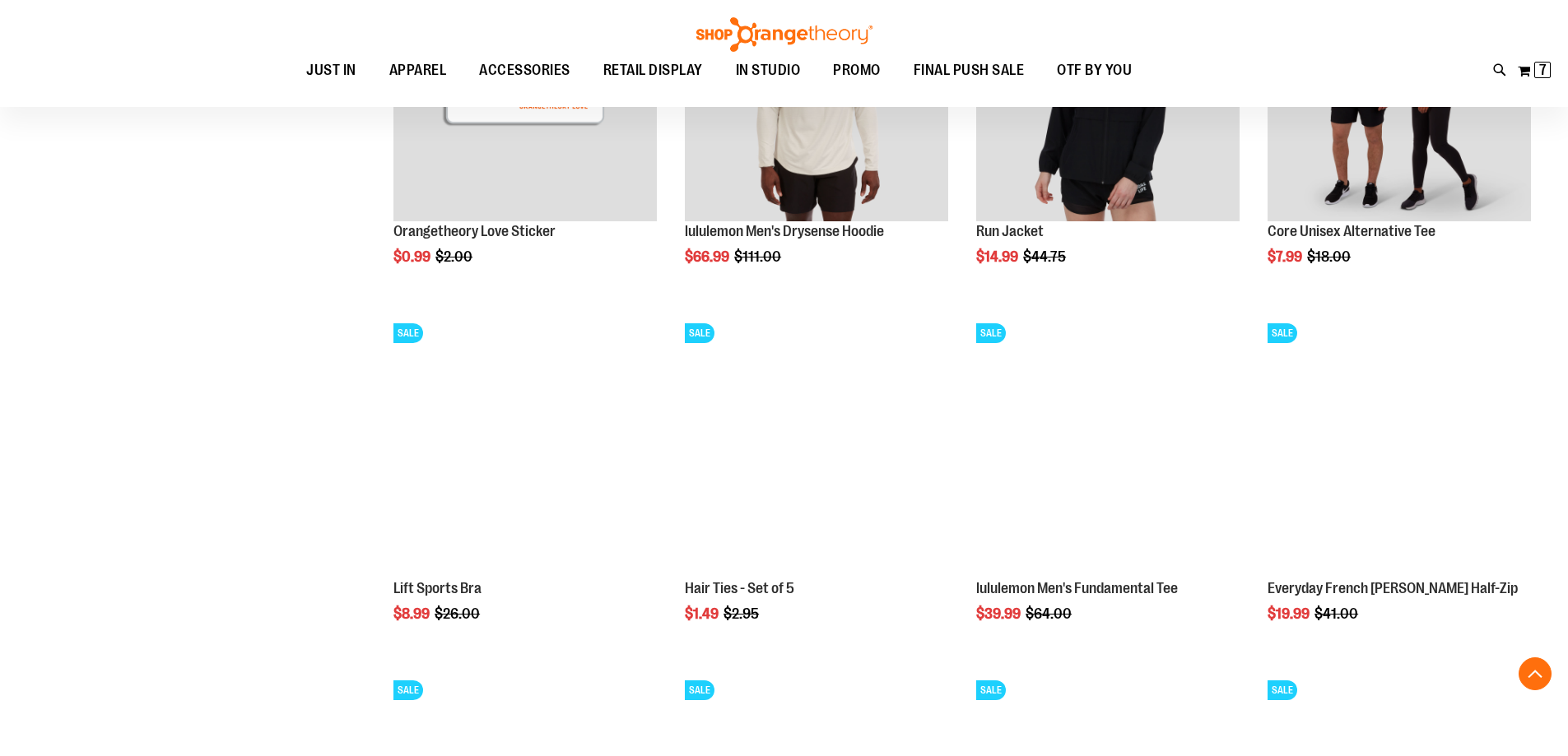
scroll to position [1294, 0]
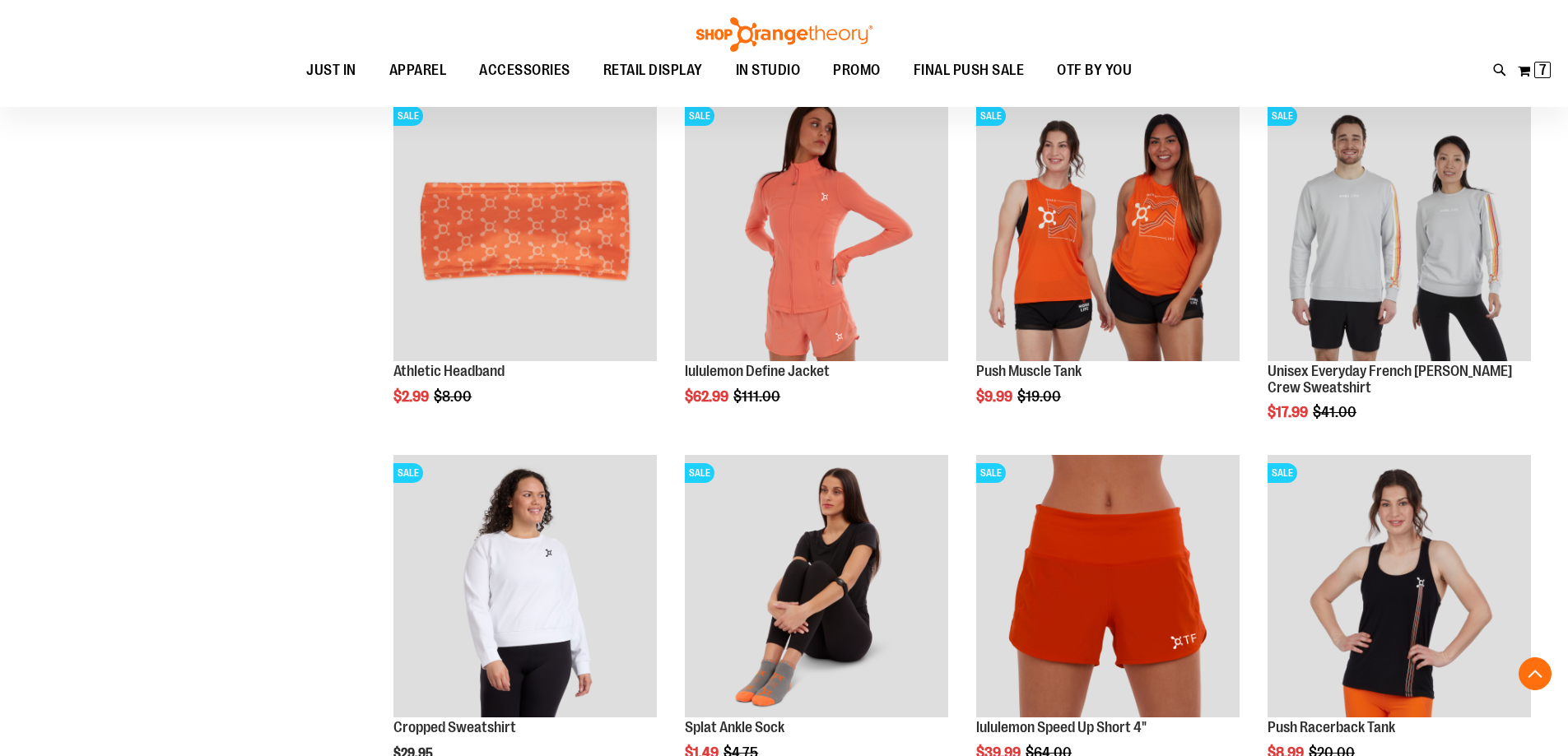
scroll to position [2059, 0]
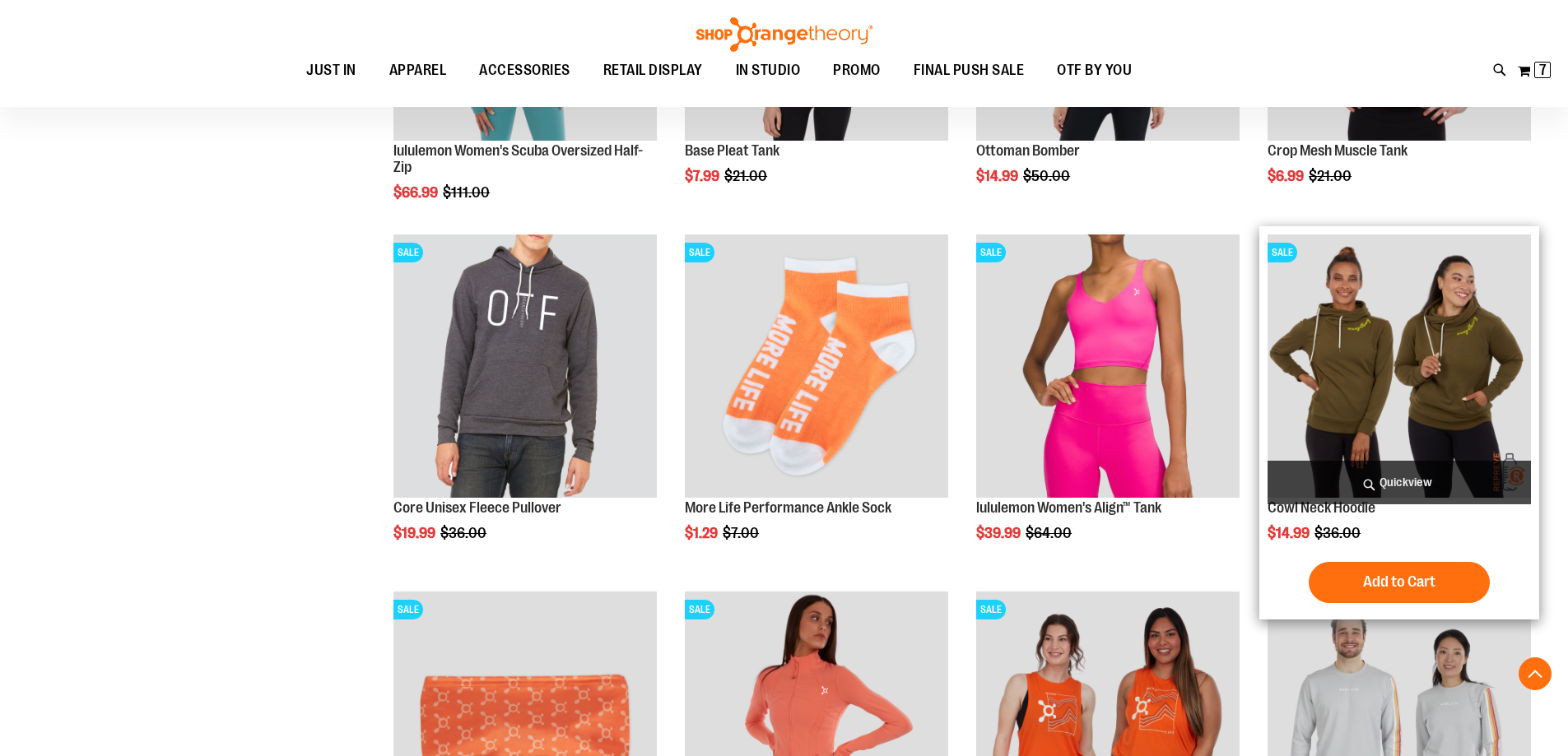
click at [1405, 307] on img "product" at bounding box center [1399, 366] width 264 height 264
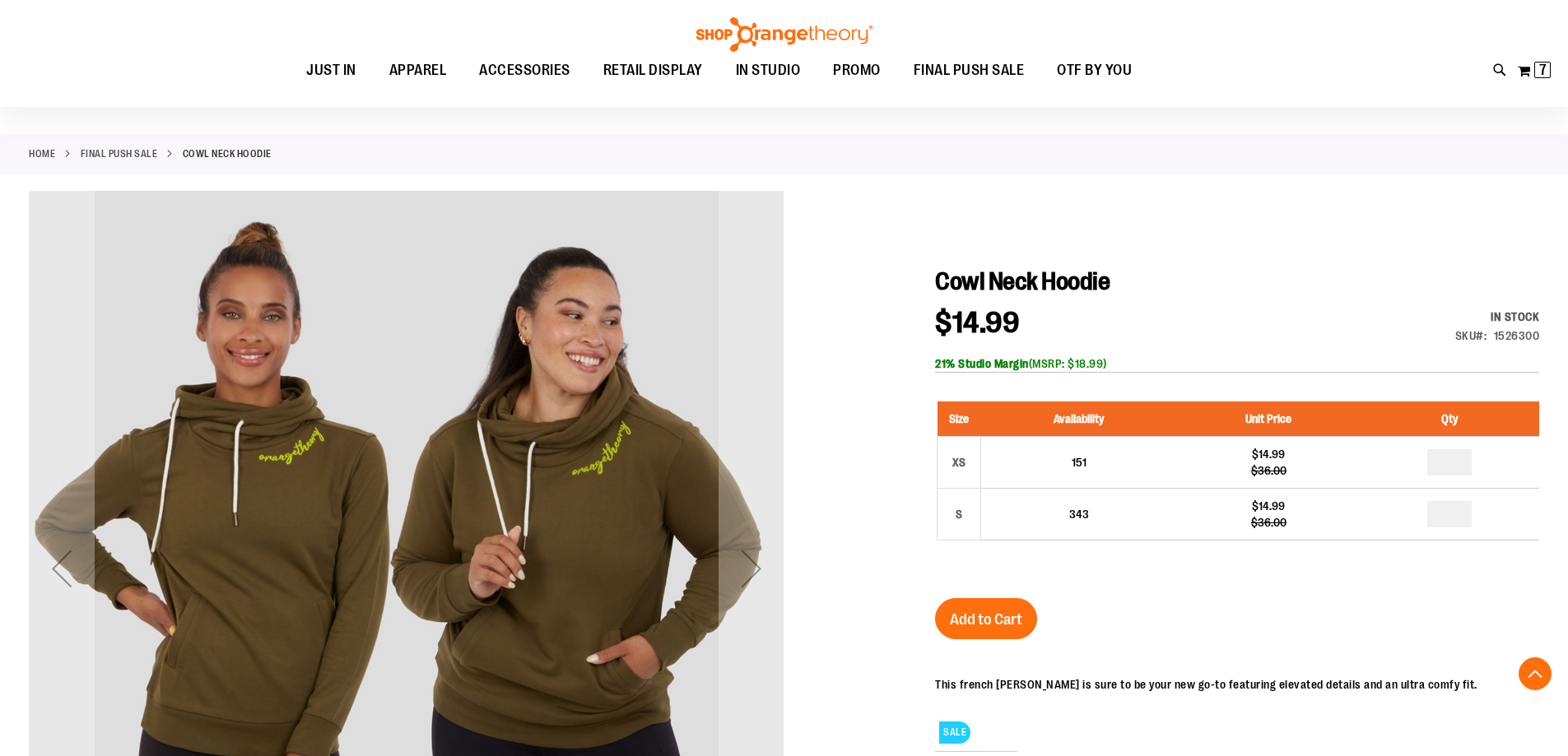
scroll to position [411, 0]
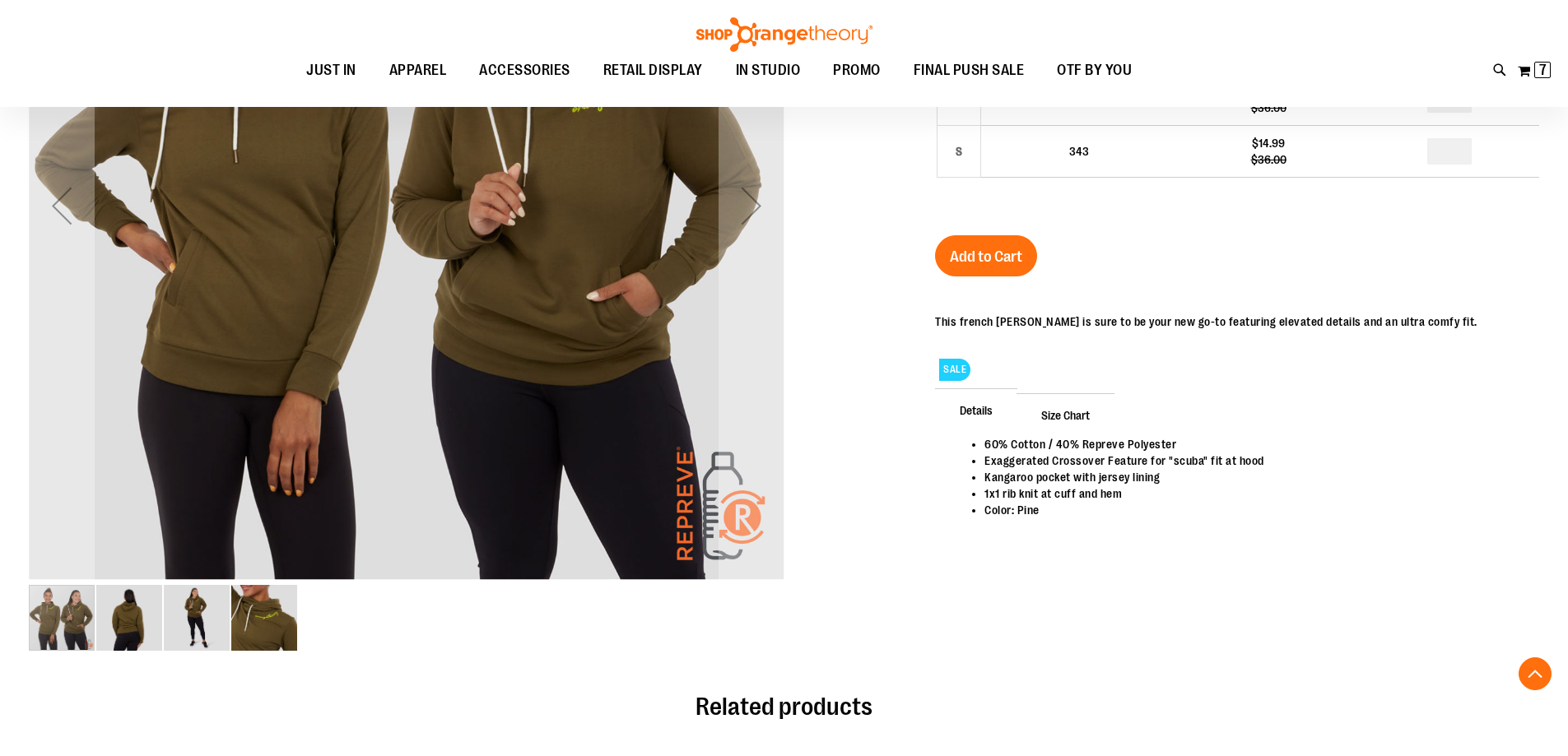
click at [123, 634] on img "image 2 of 4" at bounding box center [129, 617] width 66 height 66
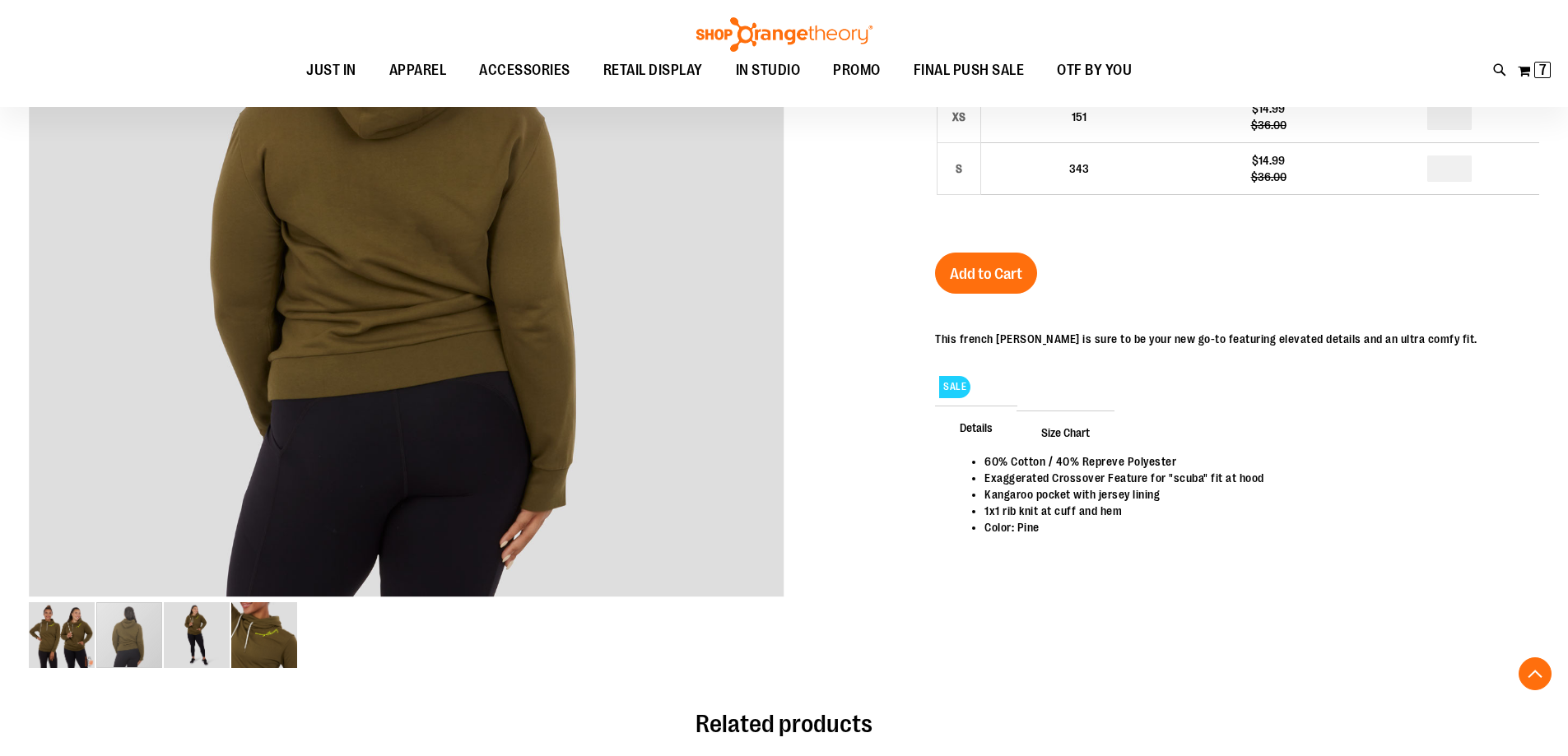
scroll to position [493, 0]
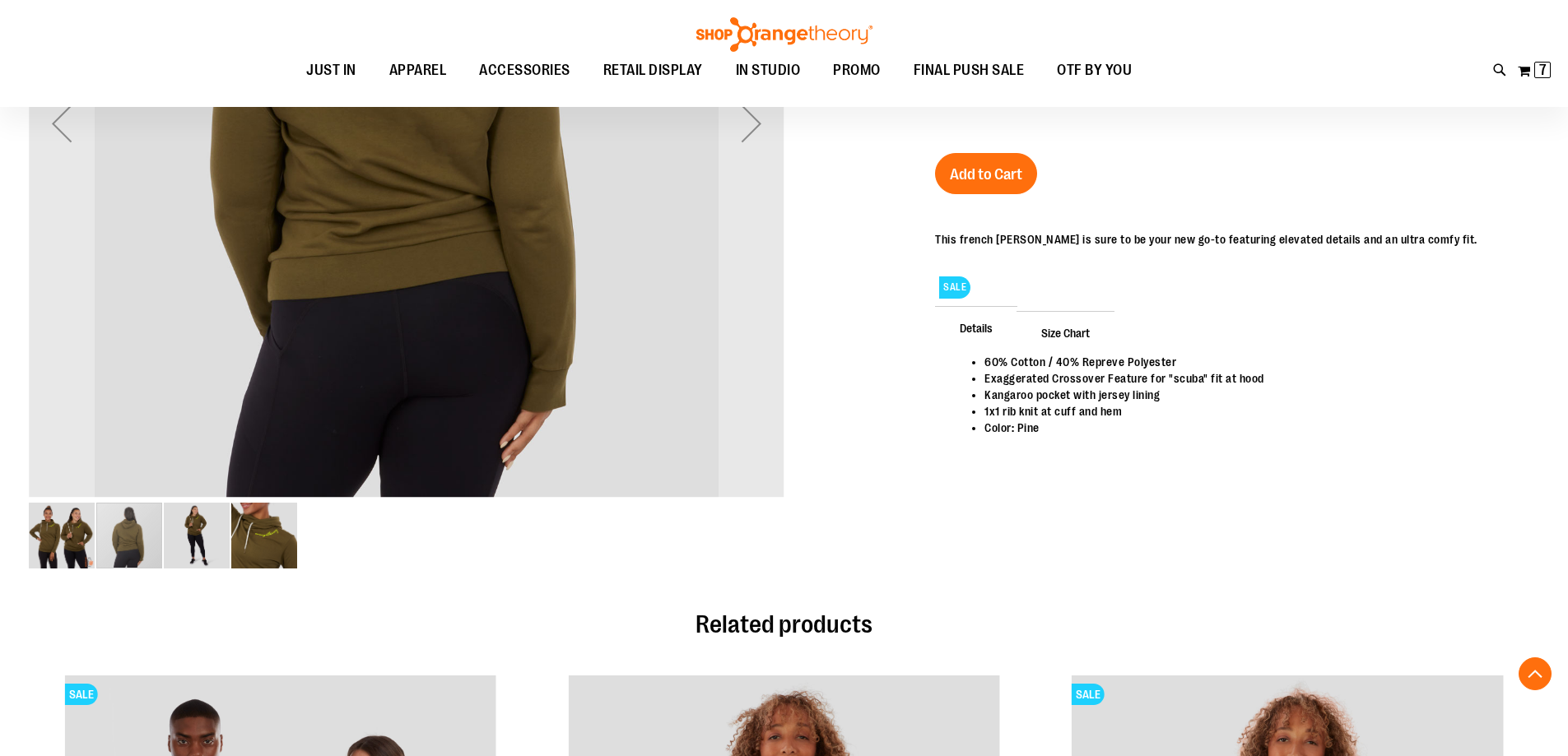
click at [170, 516] on img "image 3 of 4" at bounding box center [196, 535] width 66 height 66
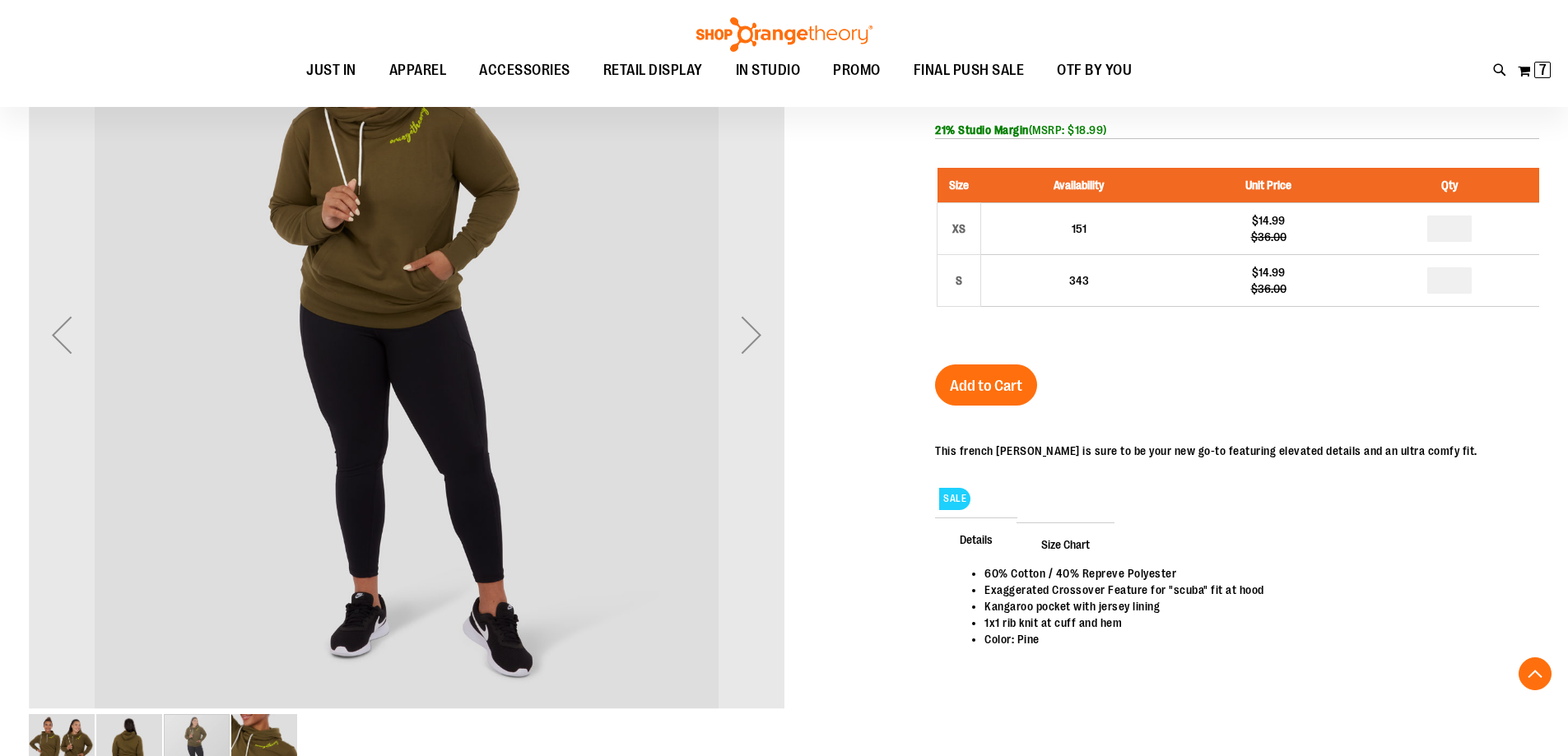
scroll to position [246, 0]
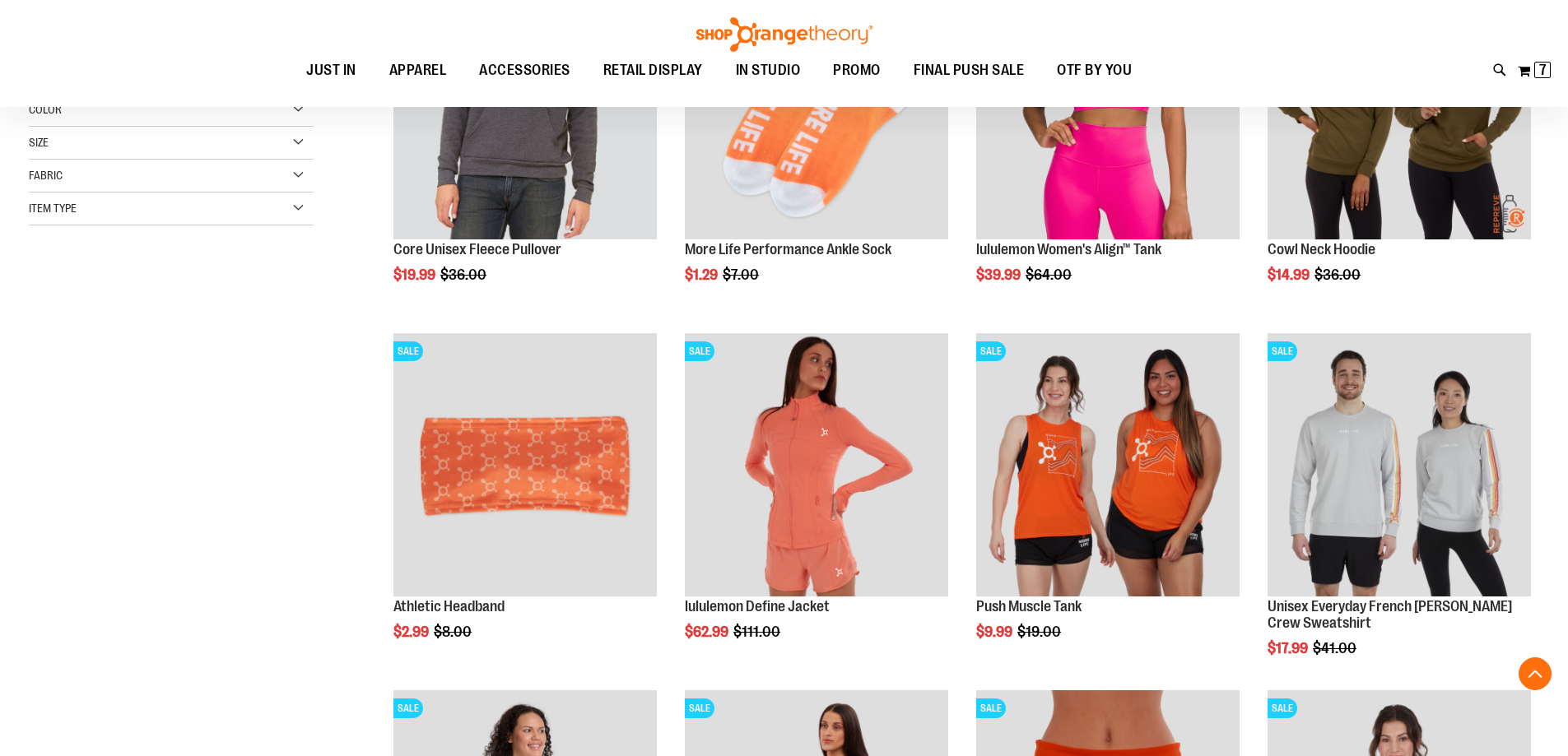
scroll to position [411, 0]
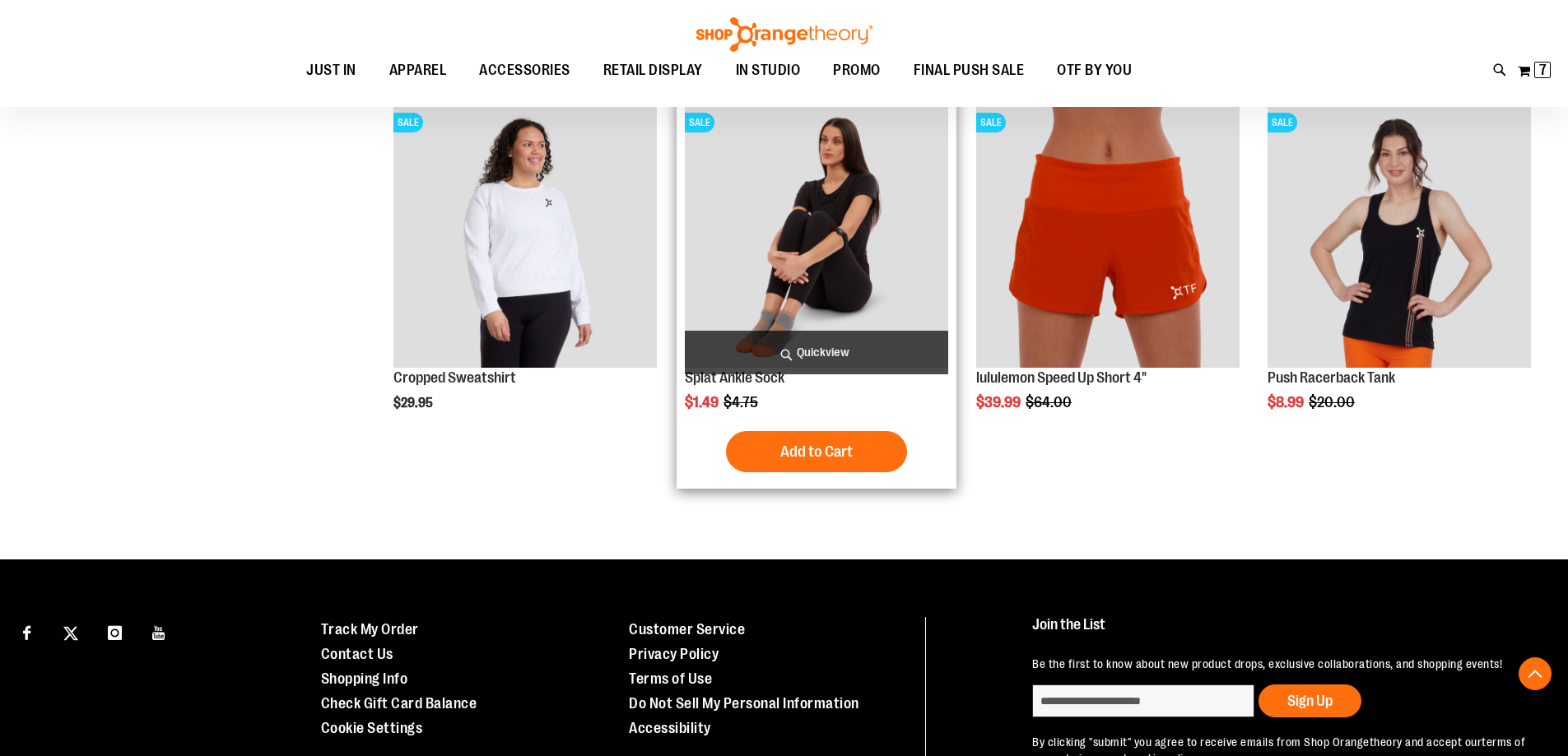
scroll to position [986, 0]
